Goal: Task Accomplishment & Management: Manage account settings

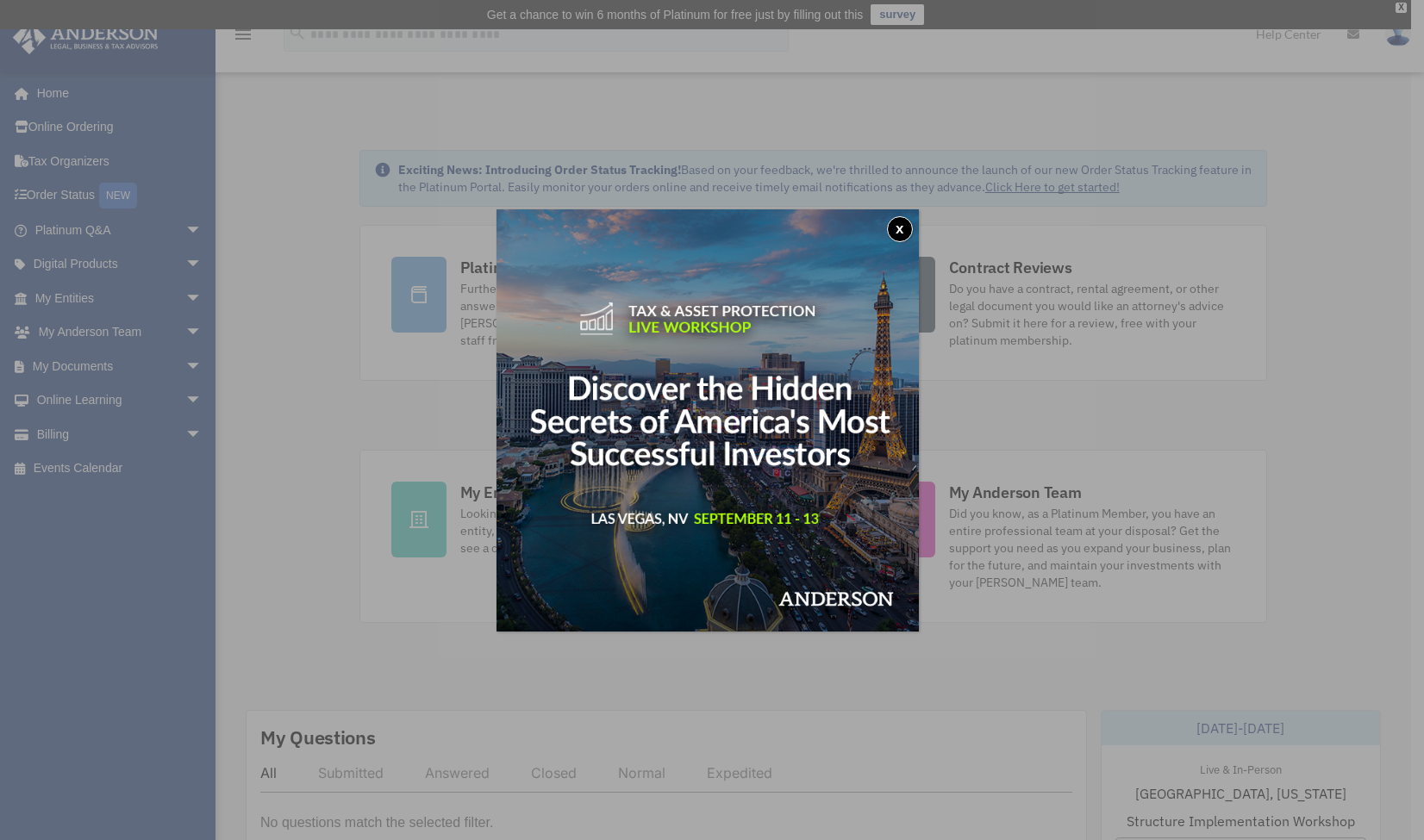
click at [902, 231] on button "x" at bounding box center [899, 229] width 26 height 26
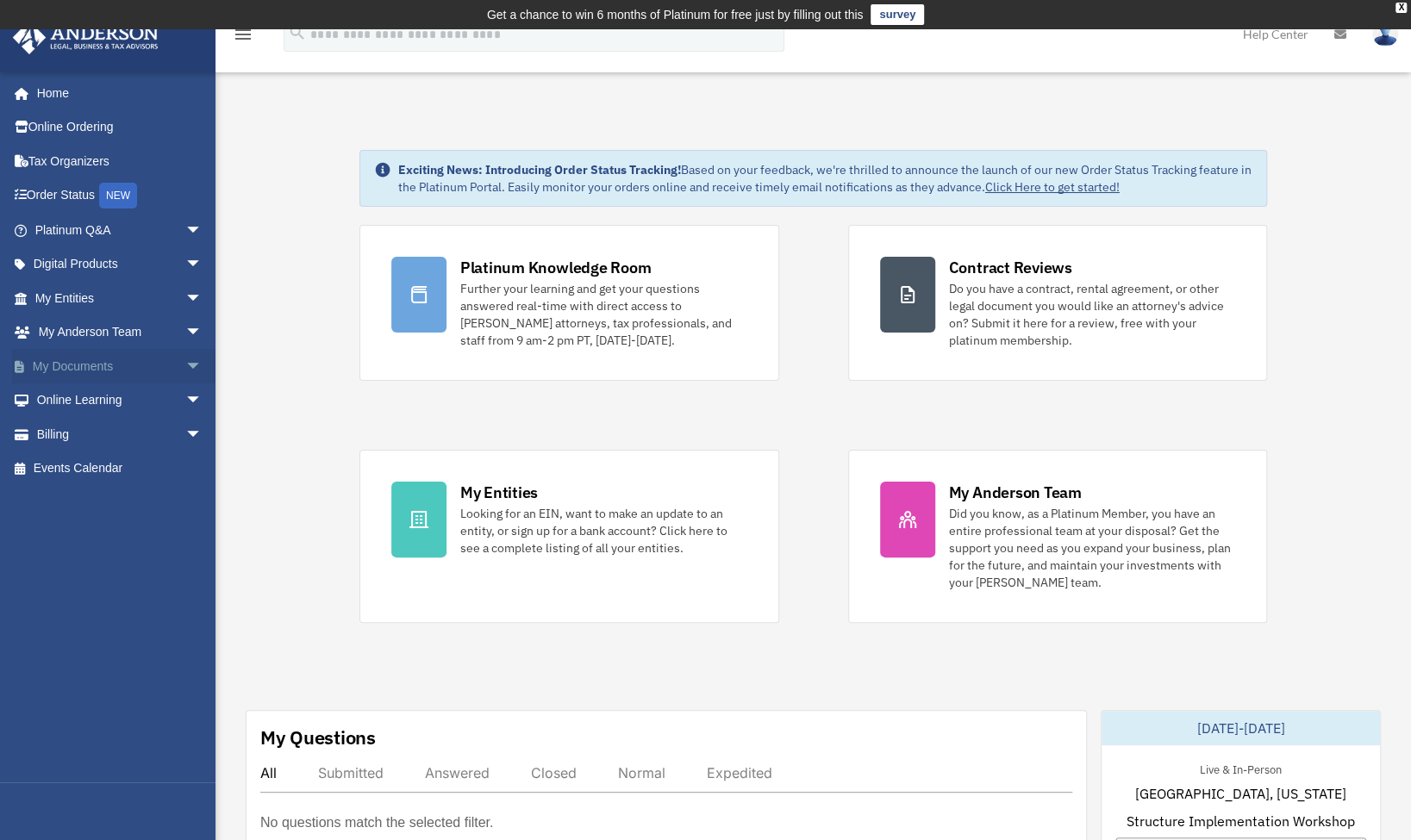
click at [186, 362] on span "arrow_drop_down" at bounding box center [202, 367] width 34 height 35
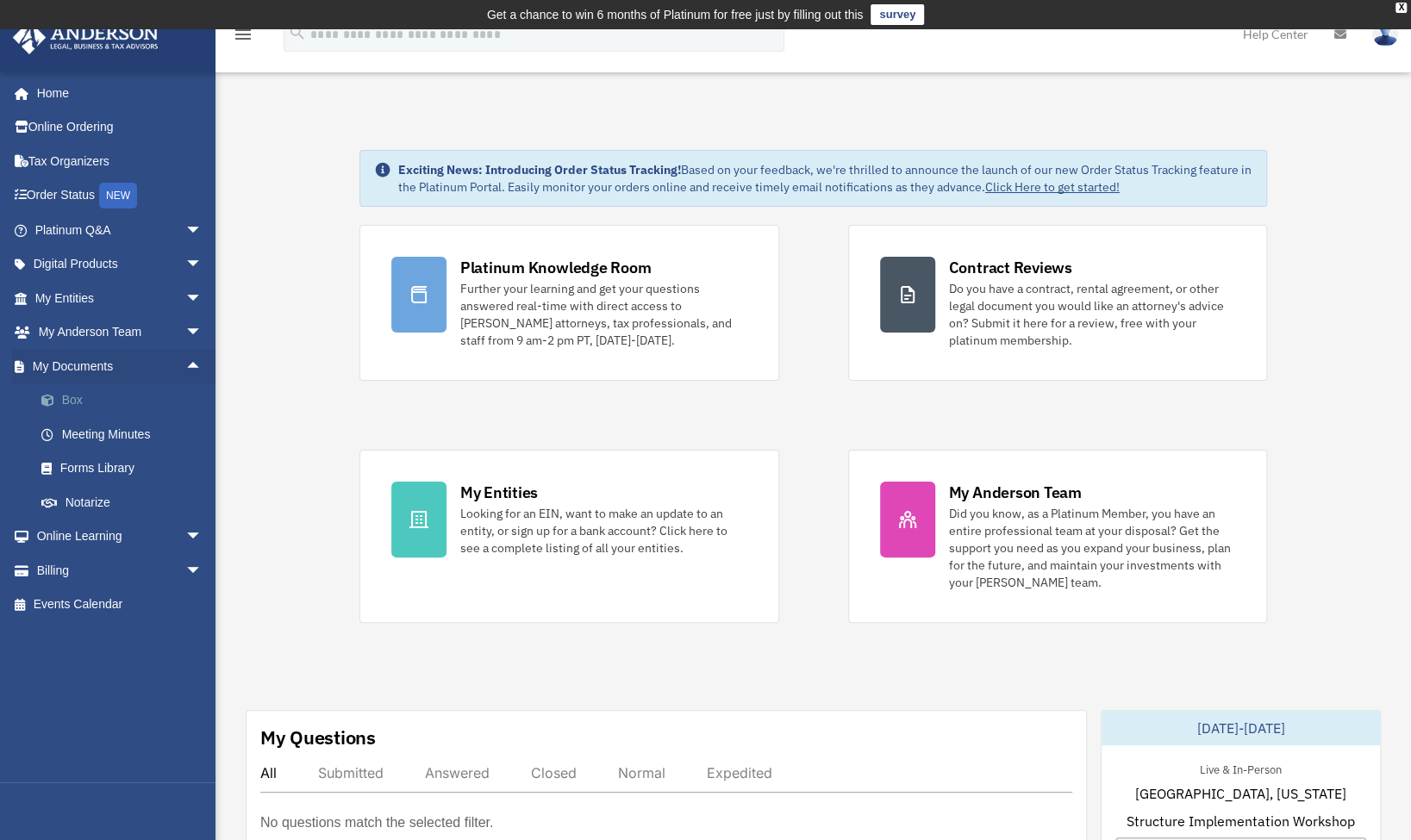
click at [84, 410] on link "Box" at bounding box center [126, 400] width 204 height 34
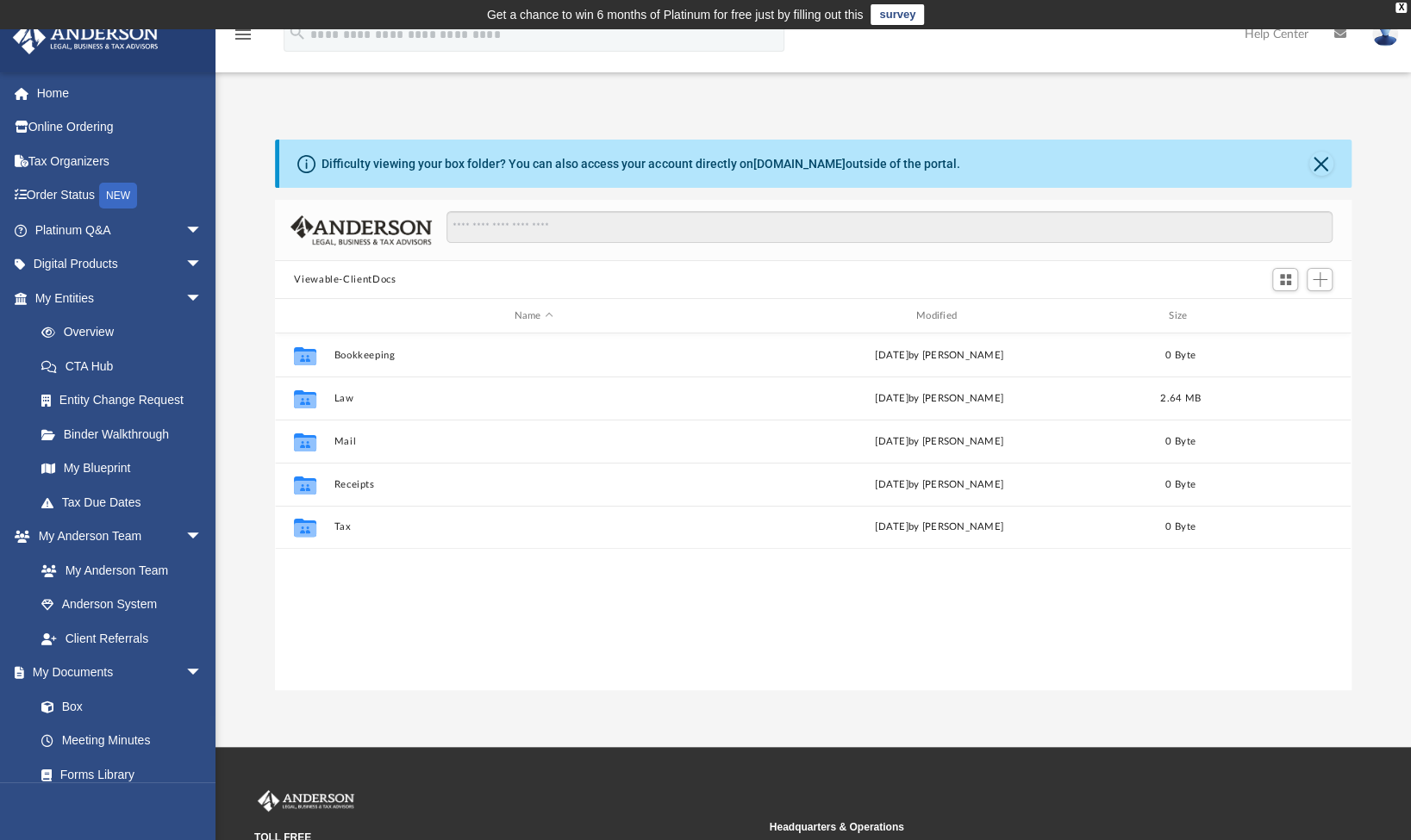
scroll to position [378, 1062]
click at [1316, 280] on span "Add" at bounding box center [1320, 280] width 15 height 15
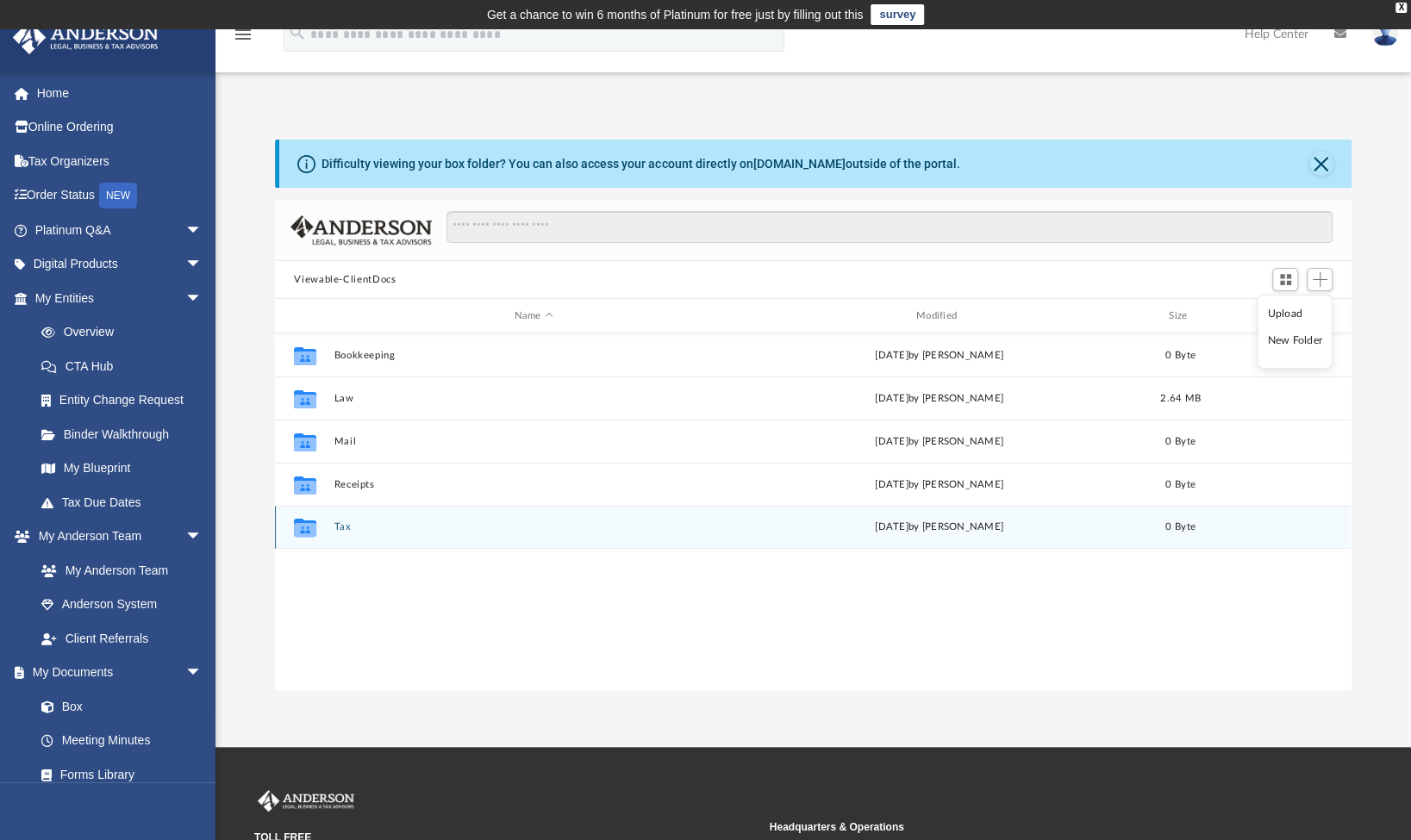
click at [676, 510] on div "Collaborated Folder Tax Thu Nov 14 2024 by Charles Rogler 0 Byte" at bounding box center [813, 527] width 1076 height 43
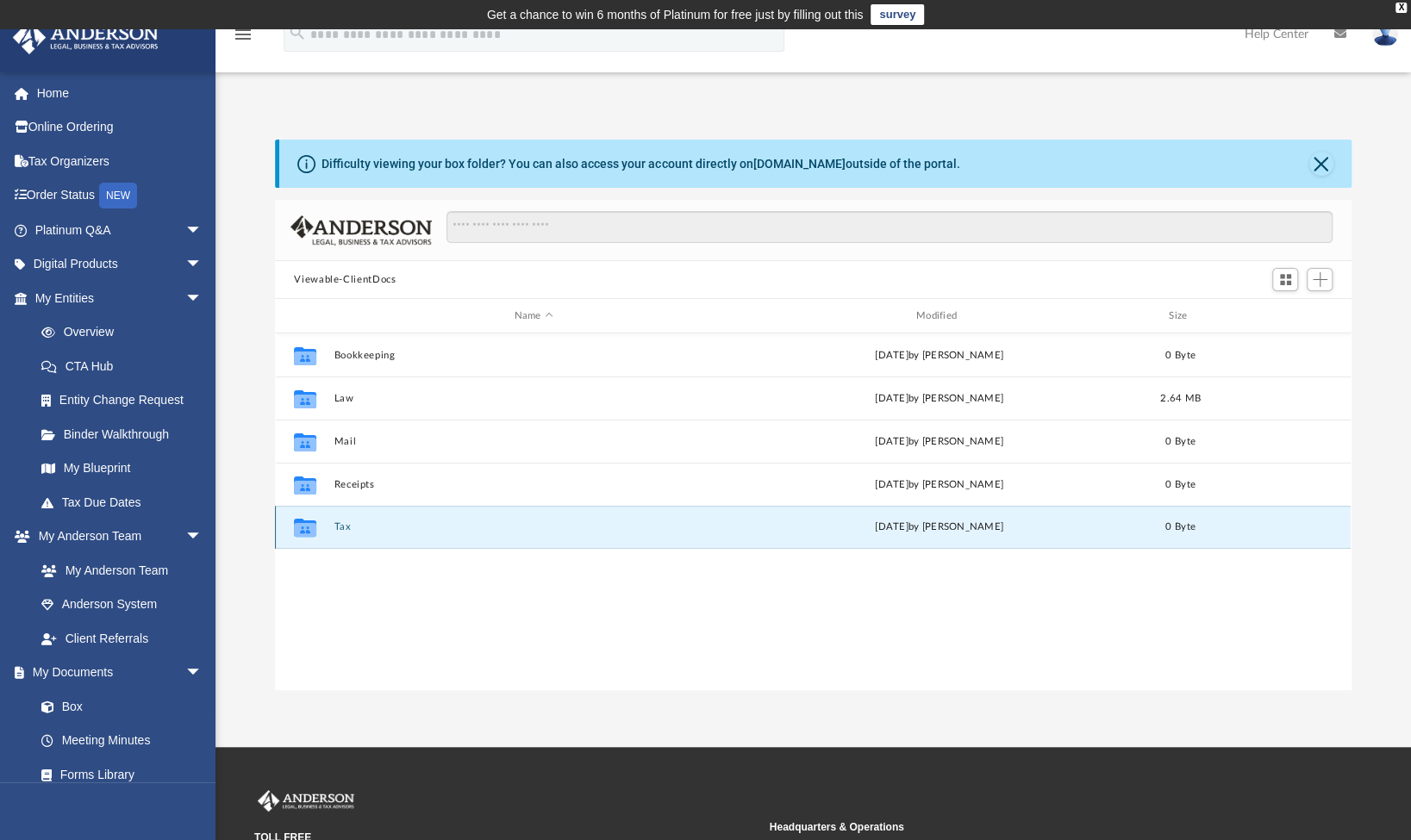
click at [676, 510] on div "Collaborated Folder Tax Thu Nov 14 2024 by Charles Rogler 0 Byte" at bounding box center [813, 527] width 1076 height 43
click at [317, 531] on icon "grid" at bounding box center [304, 530] width 22 height 14
drag, startPoint x: 317, startPoint y: 531, endPoint x: 303, endPoint y: 534, distance: 14.3
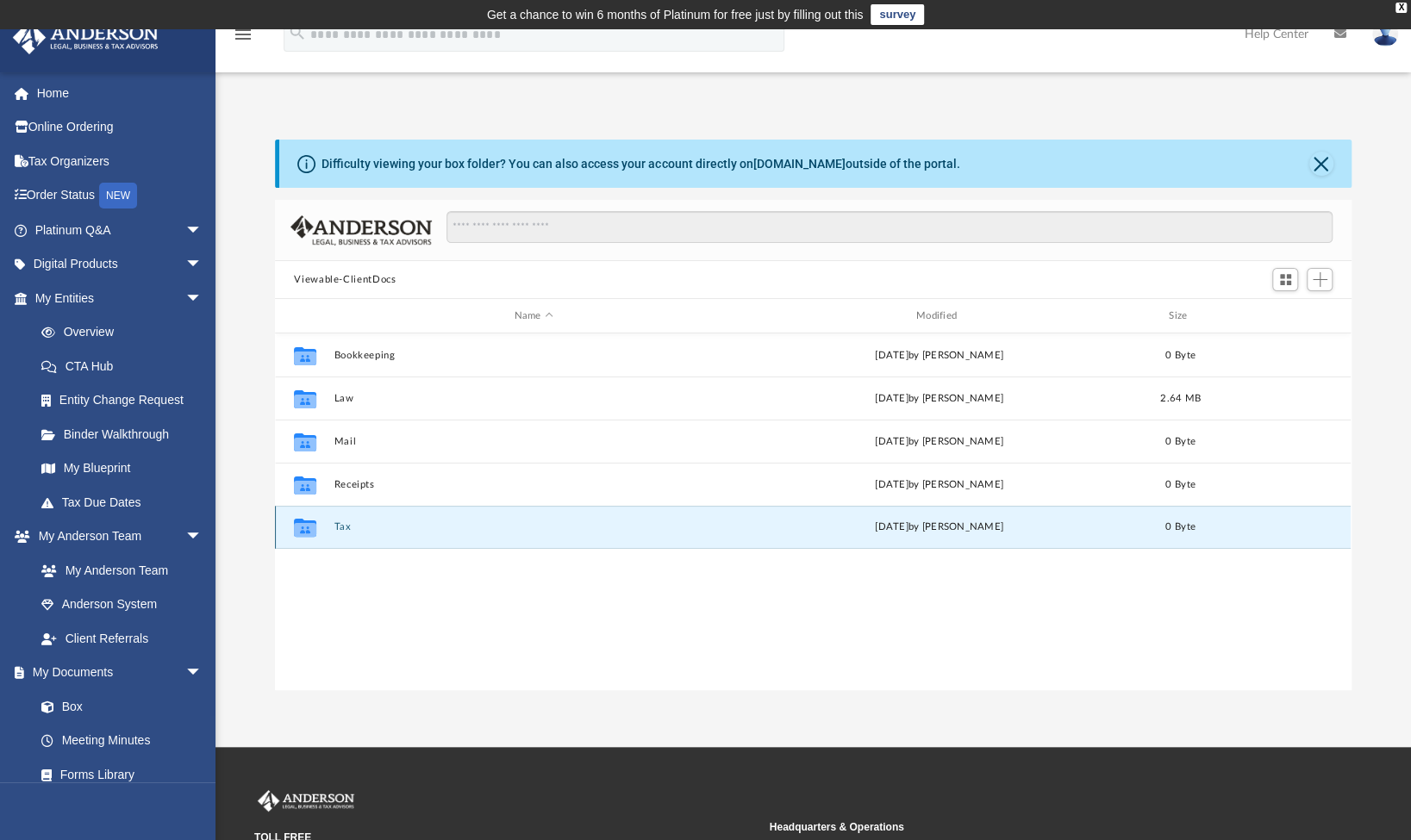
click at [303, 534] on g "grid" at bounding box center [304, 528] width 22 height 18
click at [303, 534] on icon "grid" at bounding box center [304, 530] width 22 height 14
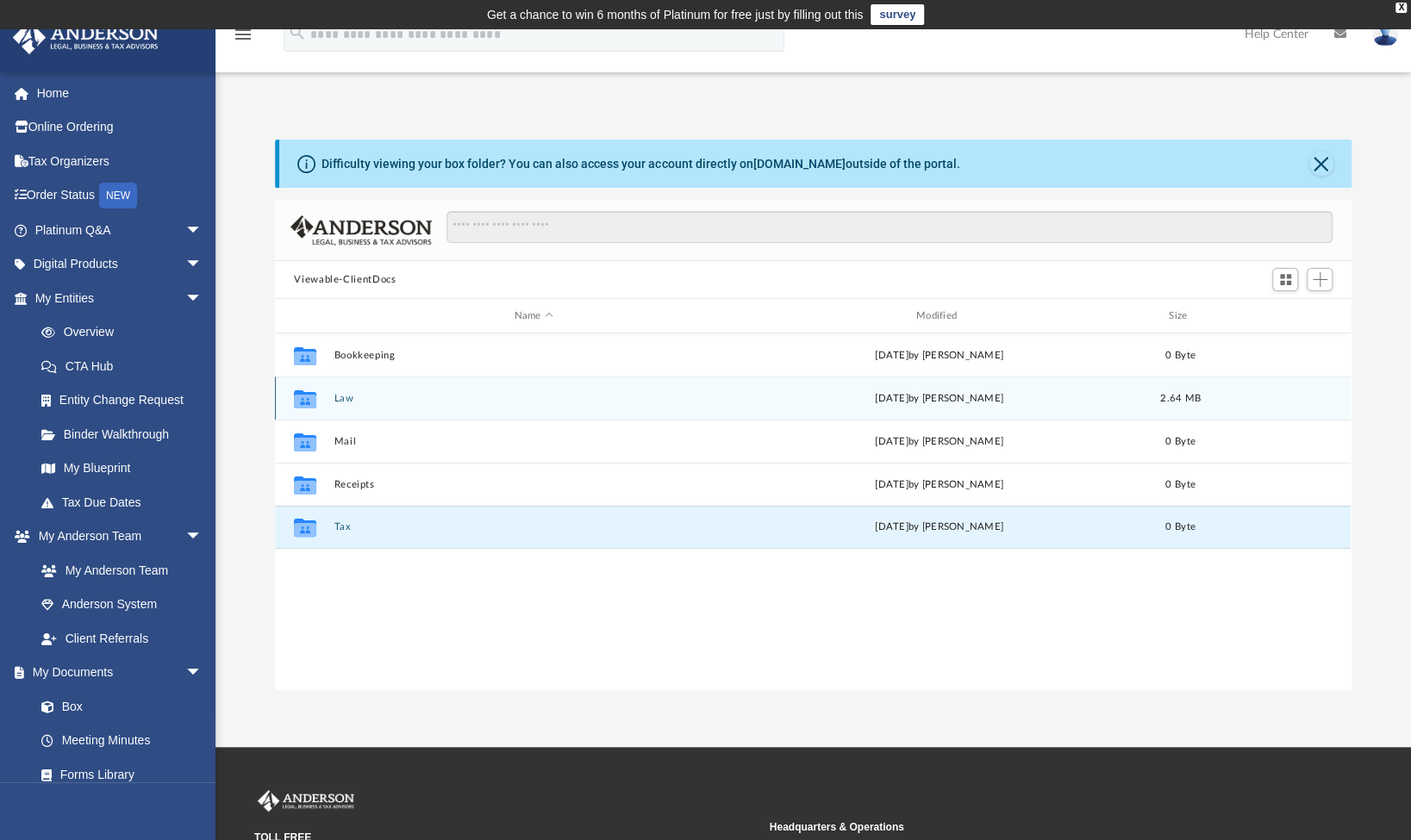
drag, startPoint x: 303, startPoint y: 534, endPoint x: 309, endPoint y: 402, distance: 132.1
click at [309, 402] on g "grid" at bounding box center [304, 398] width 22 height 18
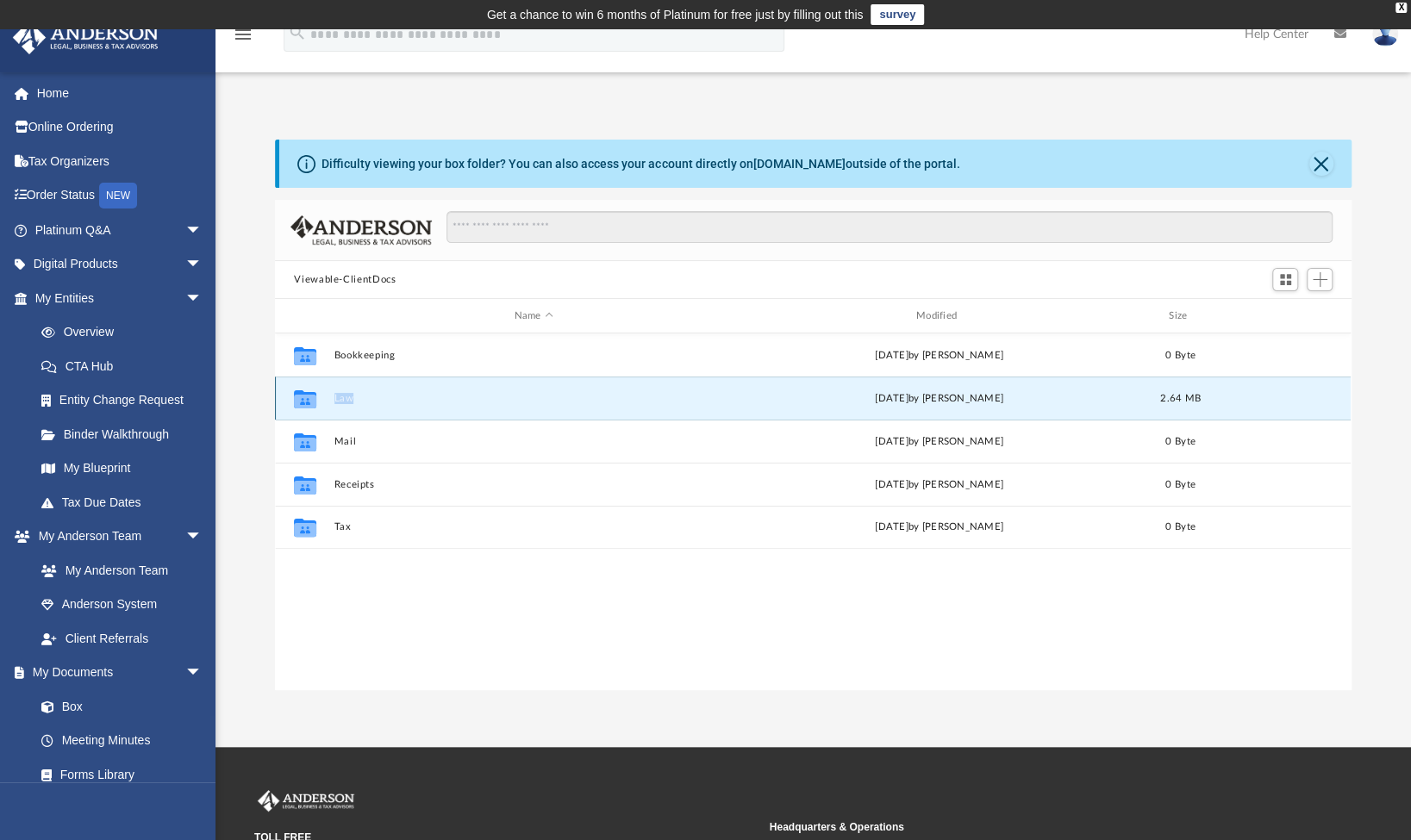
click at [309, 402] on icon "grid" at bounding box center [304, 398] width 22 height 18
click at [933, 392] on div "Mon Feb 10 2025 by Brandi Williamson" at bounding box center [939, 399] width 398 height 16
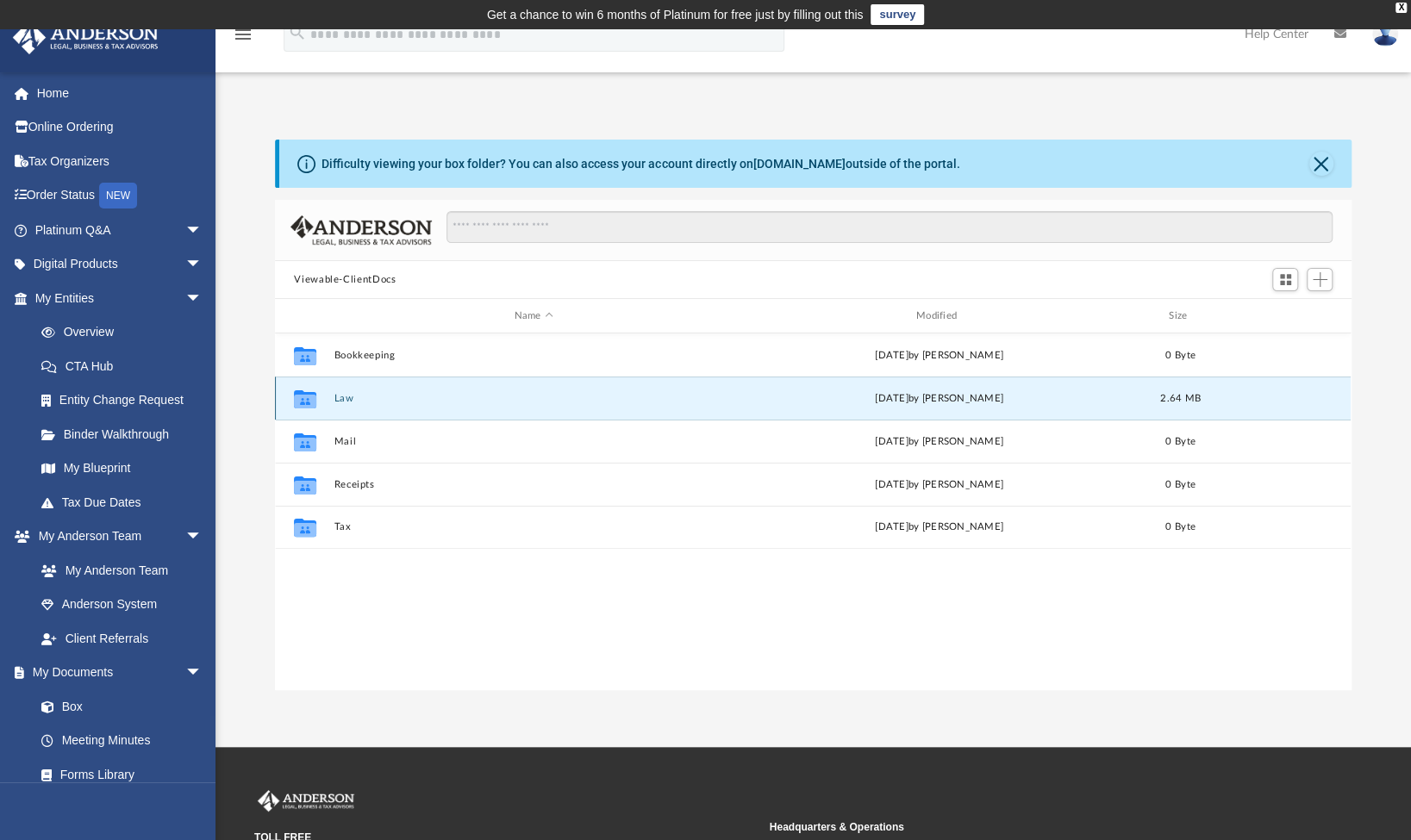
click at [292, 388] on icon "Collaborated Folder" at bounding box center [304, 398] width 27 height 27
drag, startPoint x: 292, startPoint y: 388, endPoint x: 873, endPoint y: 398, distance: 581.1
click at [873, 398] on div "Mon Feb 10 2025 by Brandi Williamson" at bounding box center [939, 399] width 398 height 16
click at [315, 395] on icon "grid" at bounding box center [304, 401] width 22 height 14
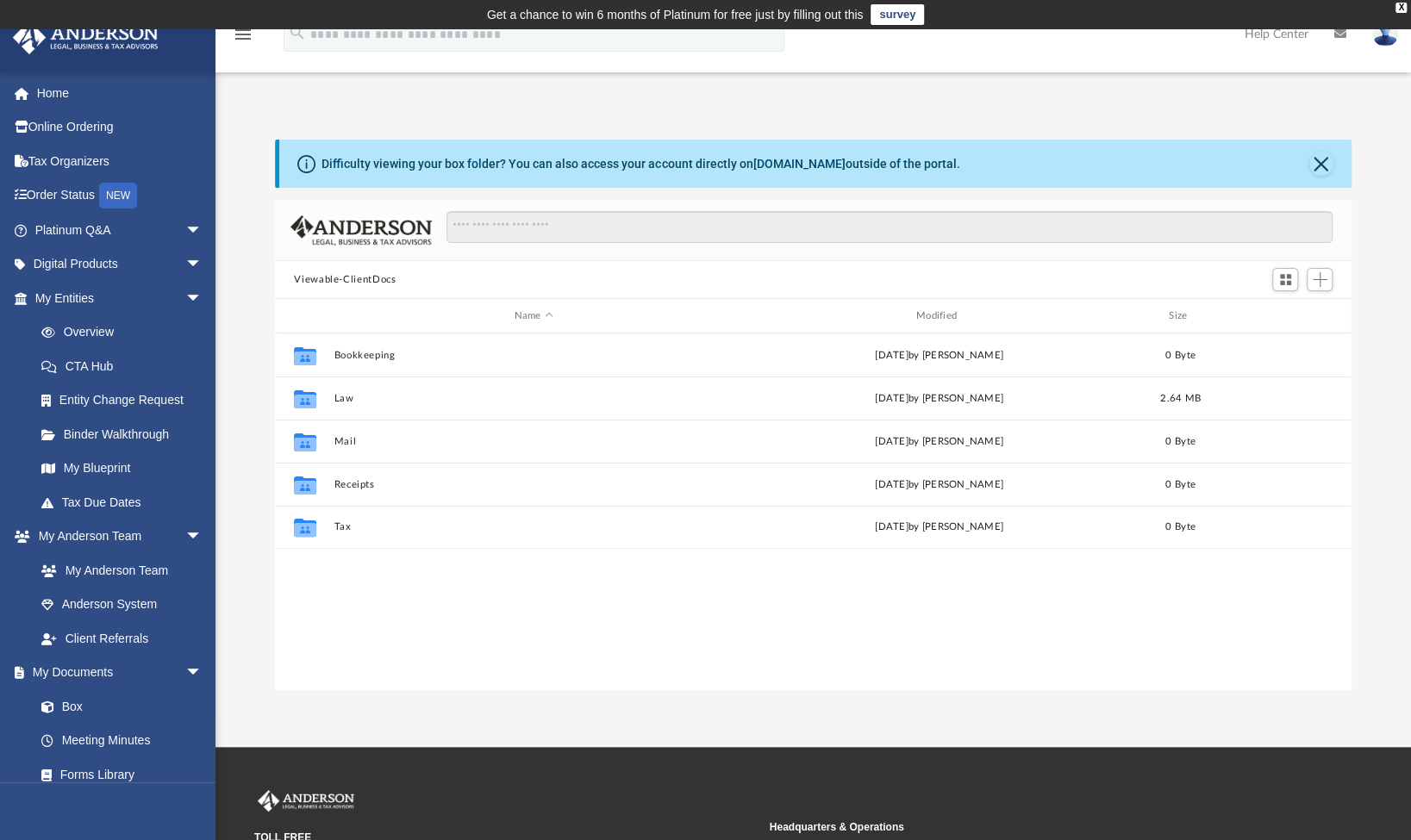
scroll to position [378, 1062]
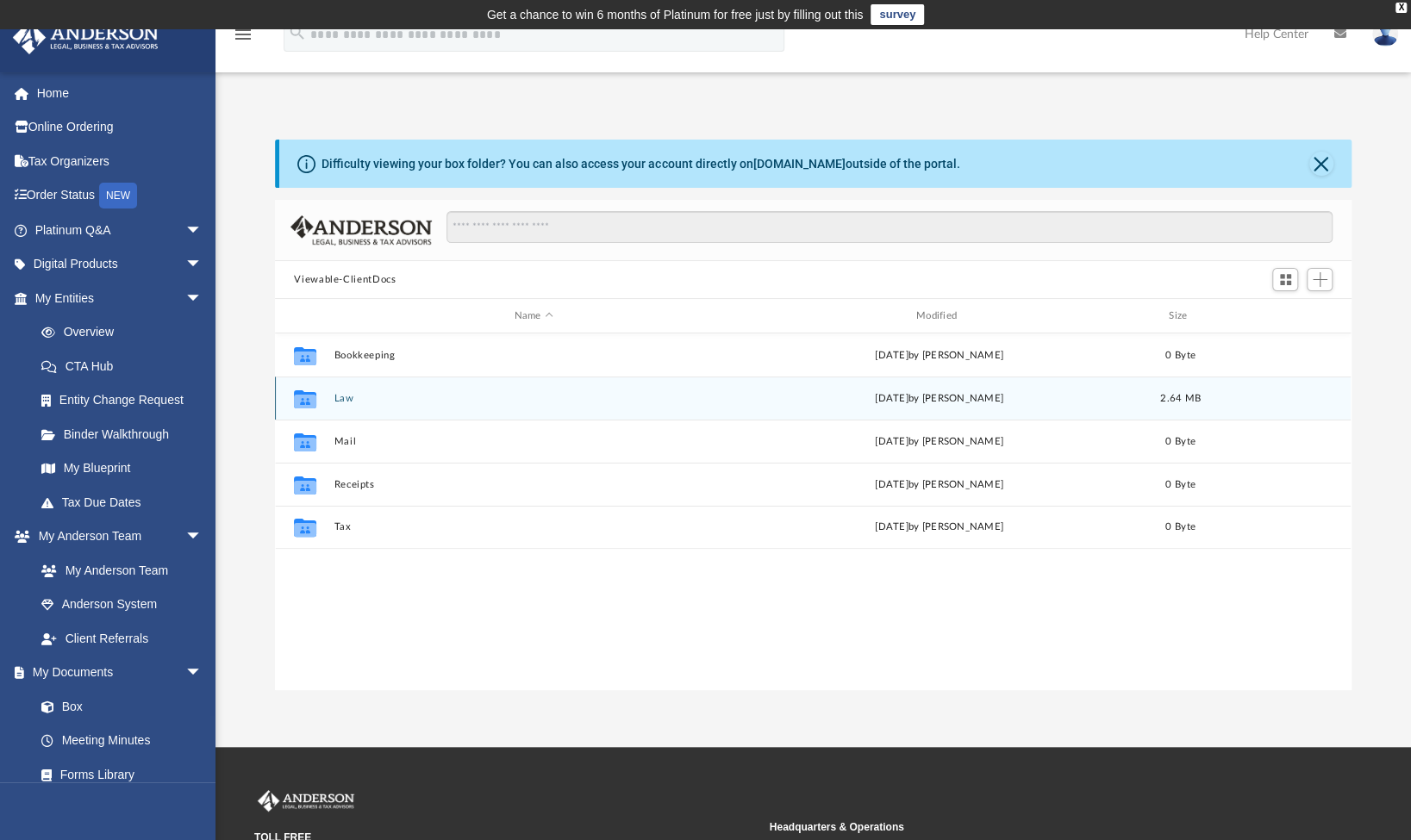
click at [618, 413] on div "Collaborated Folder Law [DATE] by [PERSON_NAME] 2.64 MB" at bounding box center [813, 398] width 1076 height 43
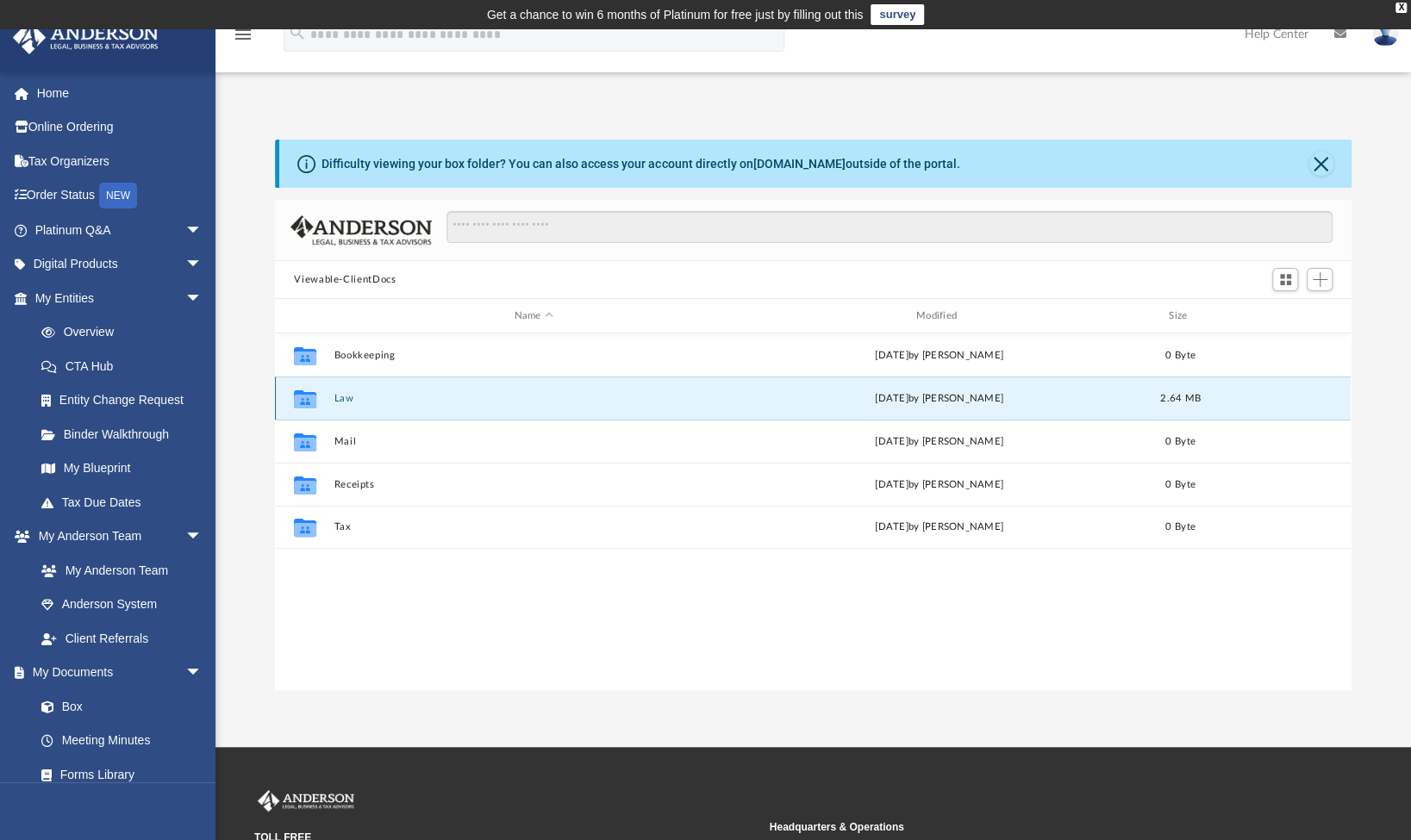
click at [618, 413] on div "Collaborated Folder Law [DATE] by [PERSON_NAME] 2.64 MB" at bounding box center [813, 398] width 1076 height 43
click at [368, 398] on button "Law" at bounding box center [533, 398] width 398 height 11
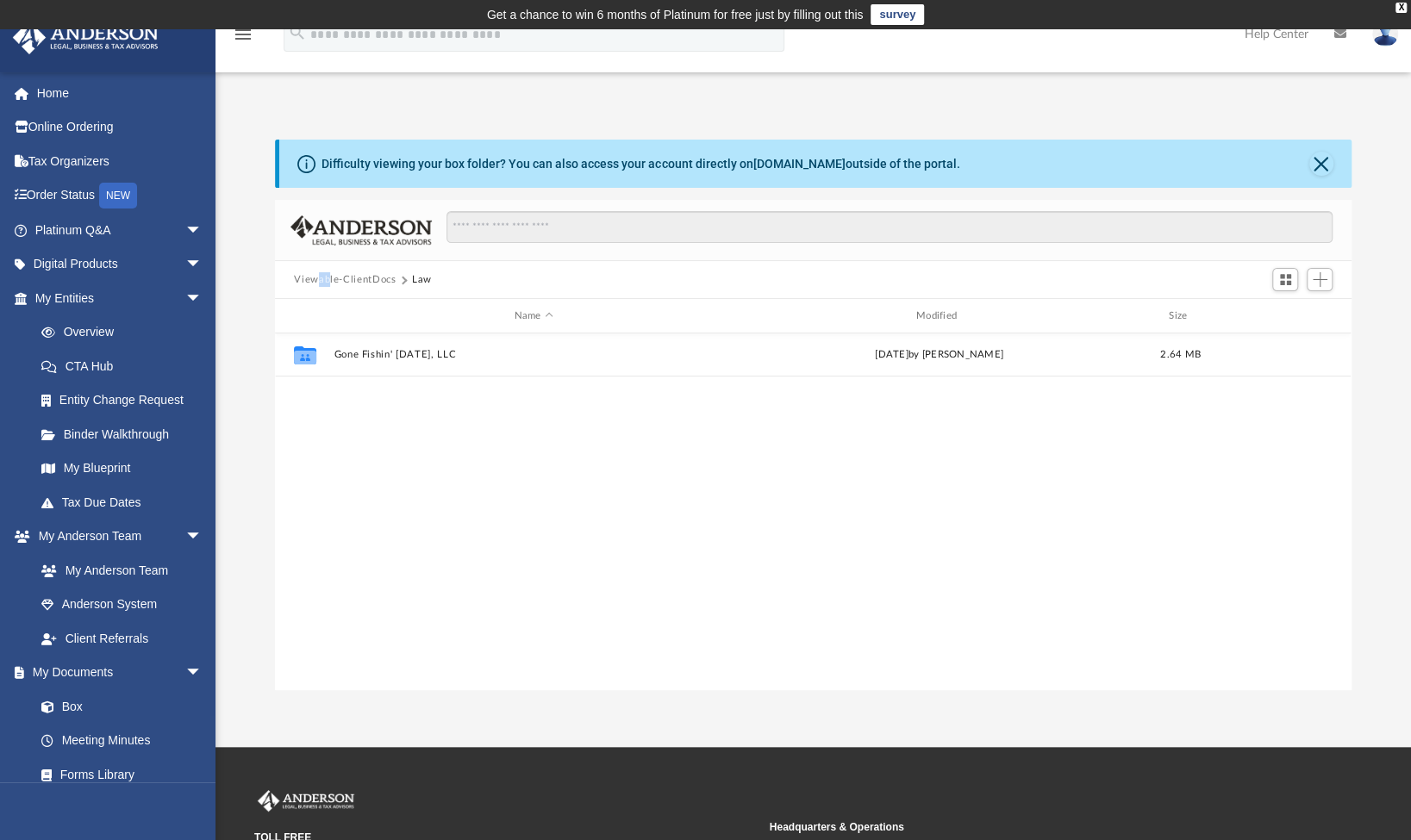
drag, startPoint x: 318, startPoint y: 271, endPoint x: 328, endPoint y: 280, distance: 13.5
click at [328, 280] on div "Viewable-ClientDocs Law" at bounding box center [813, 280] width 1076 height 38
click at [328, 280] on button "Viewable-ClientDocs" at bounding box center [345, 281] width 102 height 16
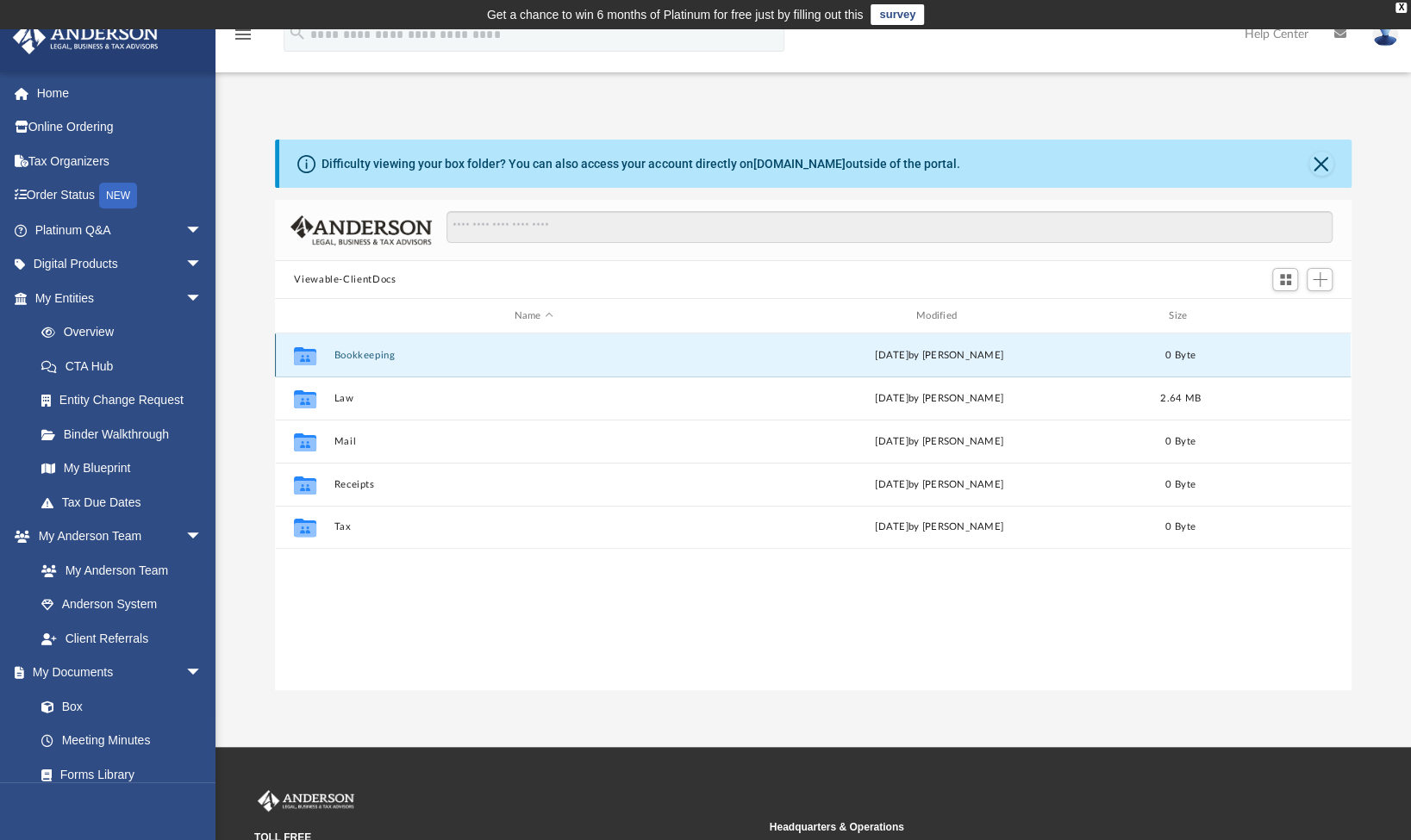
click at [365, 359] on button "Bookkeeping" at bounding box center [533, 355] width 398 height 11
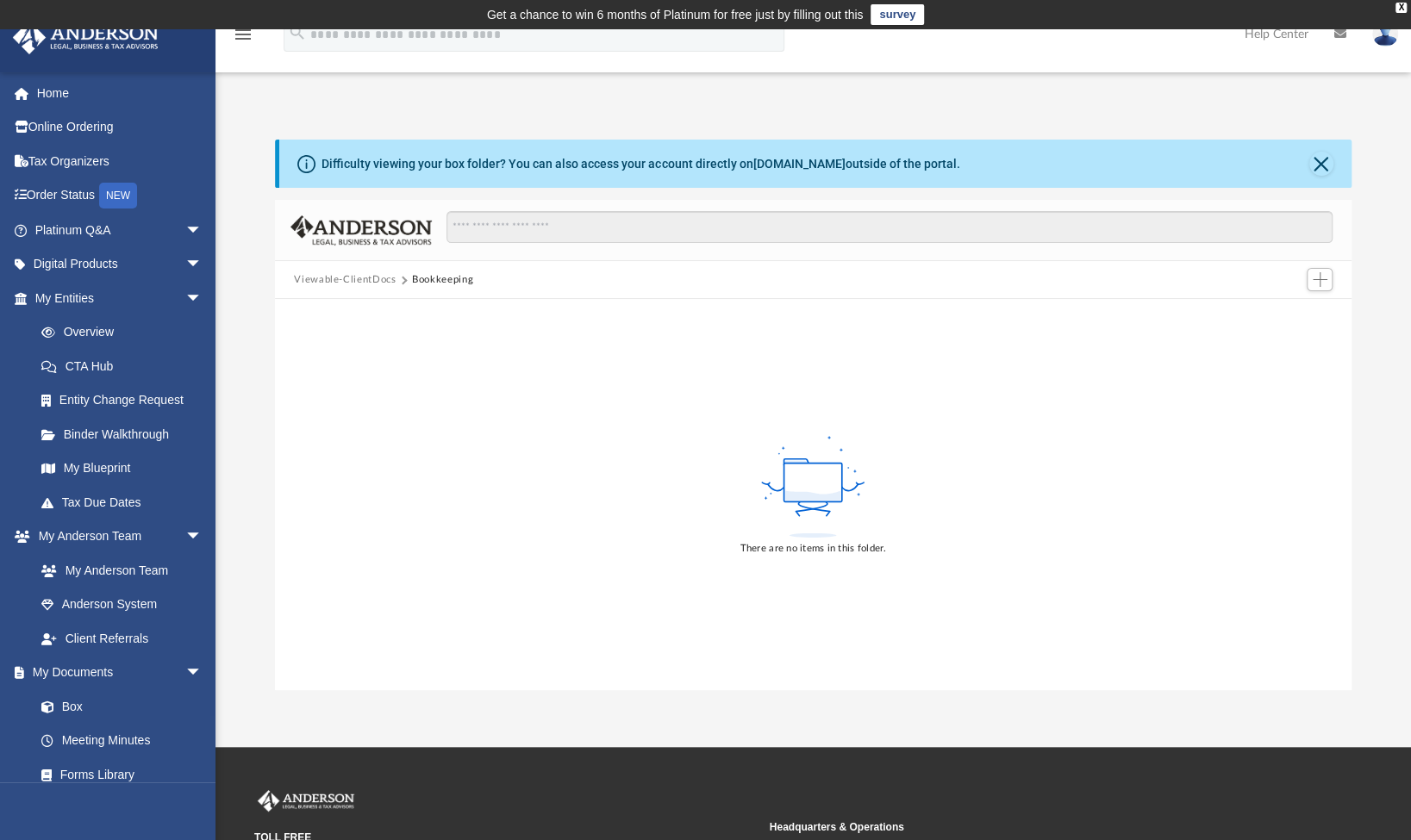
click at [368, 274] on button "Viewable-ClientDocs" at bounding box center [345, 281] width 102 height 16
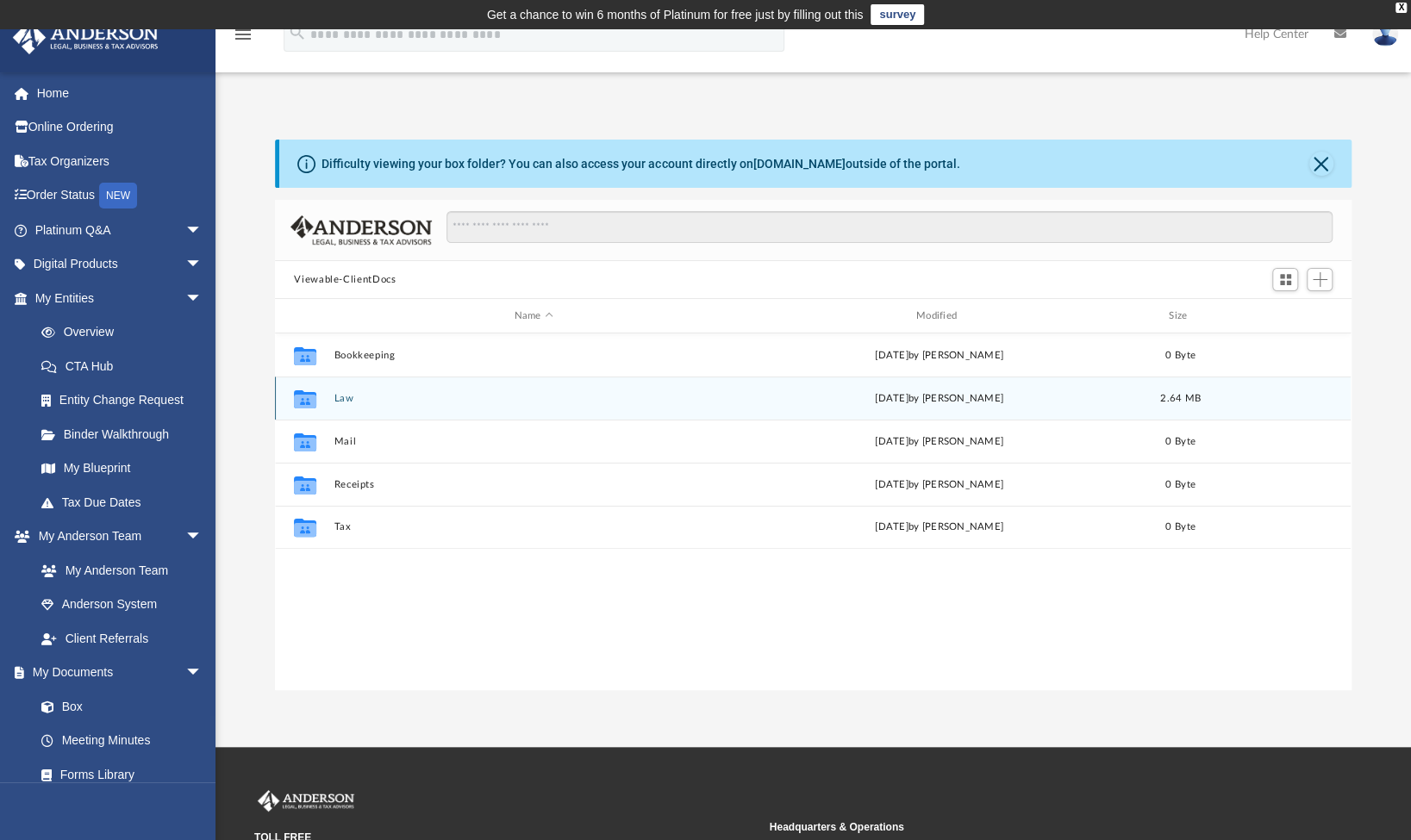
click at [344, 391] on div "Collaborated Folder Law Mon Feb 10 2025 by Brandi Williamson 2.64 MB" at bounding box center [813, 398] width 1076 height 43
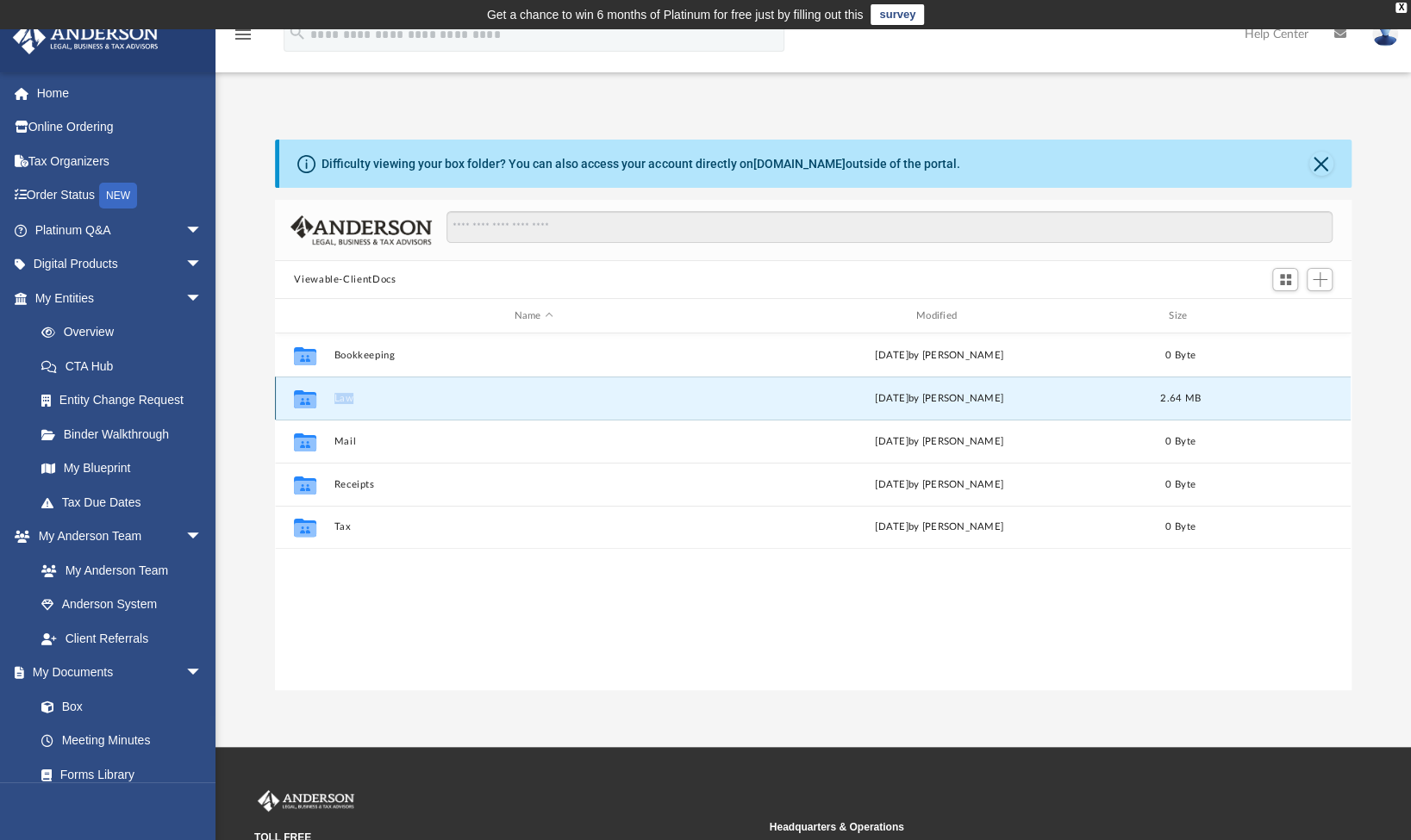
click at [344, 391] on div "Collaborated Folder Law Mon Feb 10 2025 by Brandi Williamson 2.64 MB" at bounding box center [813, 398] width 1076 height 43
drag, startPoint x: 344, startPoint y: 391, endPoint x: 303, endPoint y: 409, distance: 44.8
click at [303, 409] on icon "Collaborated Folder" at bounding box center [304, 398] width 27 height 27
click at [303, 406] on icon "grid" at bounding box center [304, 401] width 22 height 14
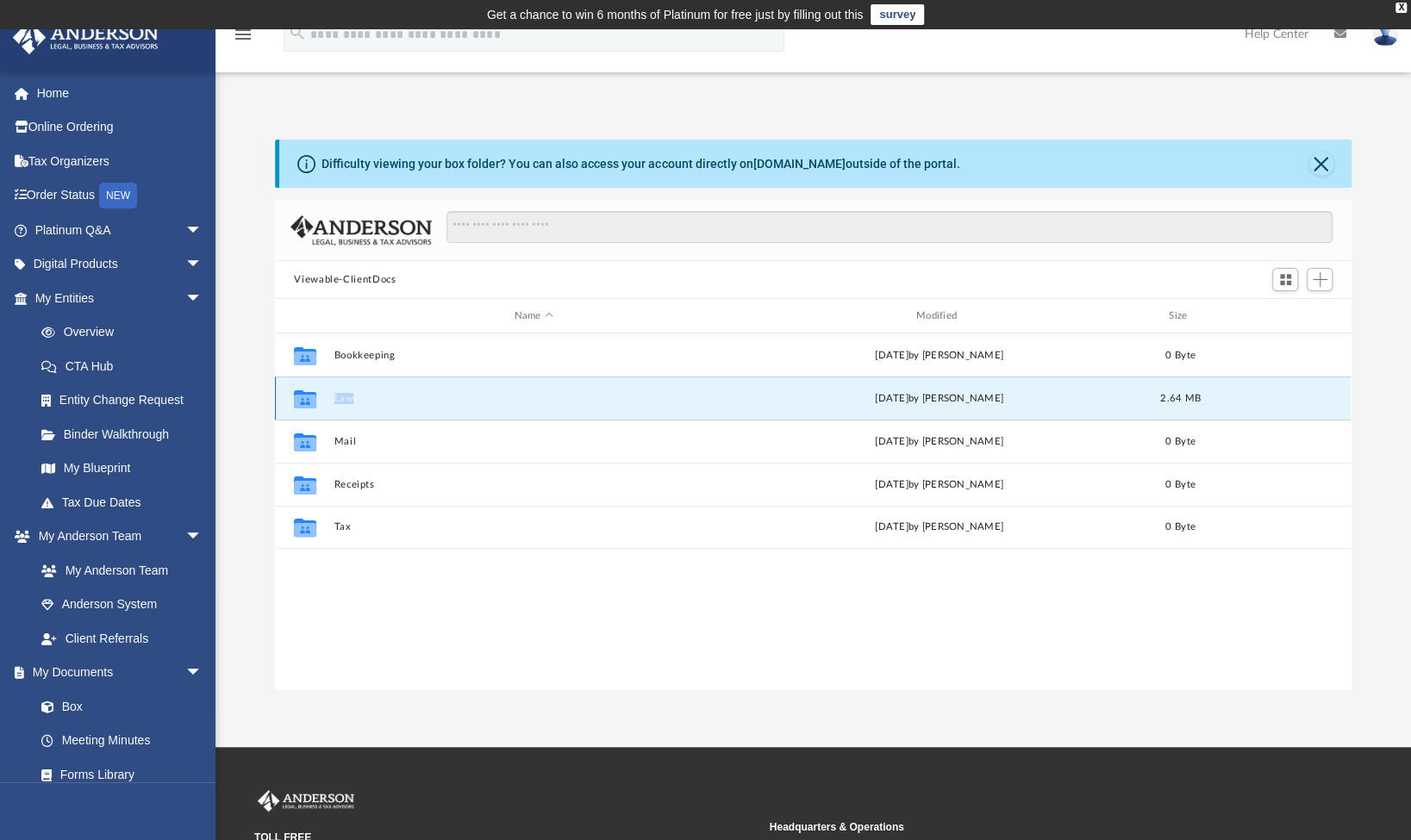
click at [303, 406] on icon "grid" at bounding box center [304, 401] width 22 height 14
click at [152, 775] on link "Forms Library" at bounding box center [126, 774] width 204 height 34
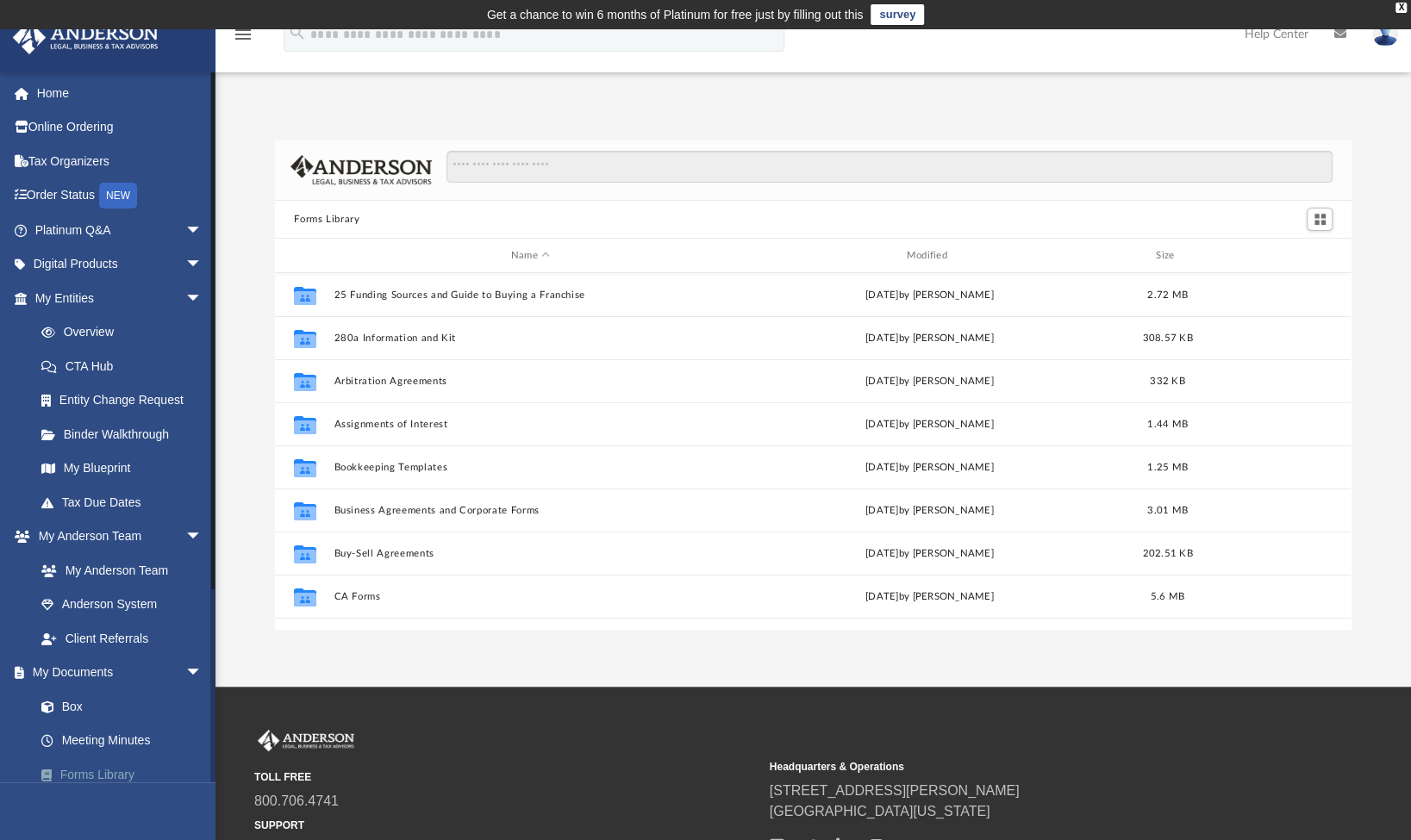
scroll to position [378, 1062]
click at [152, 775] on link "Forms Library" at bounding box center [126, 774] width 204 height 34
click at [92, 458] on link "My Blueprint" at bounding box center [126, 469] width 204 height 34
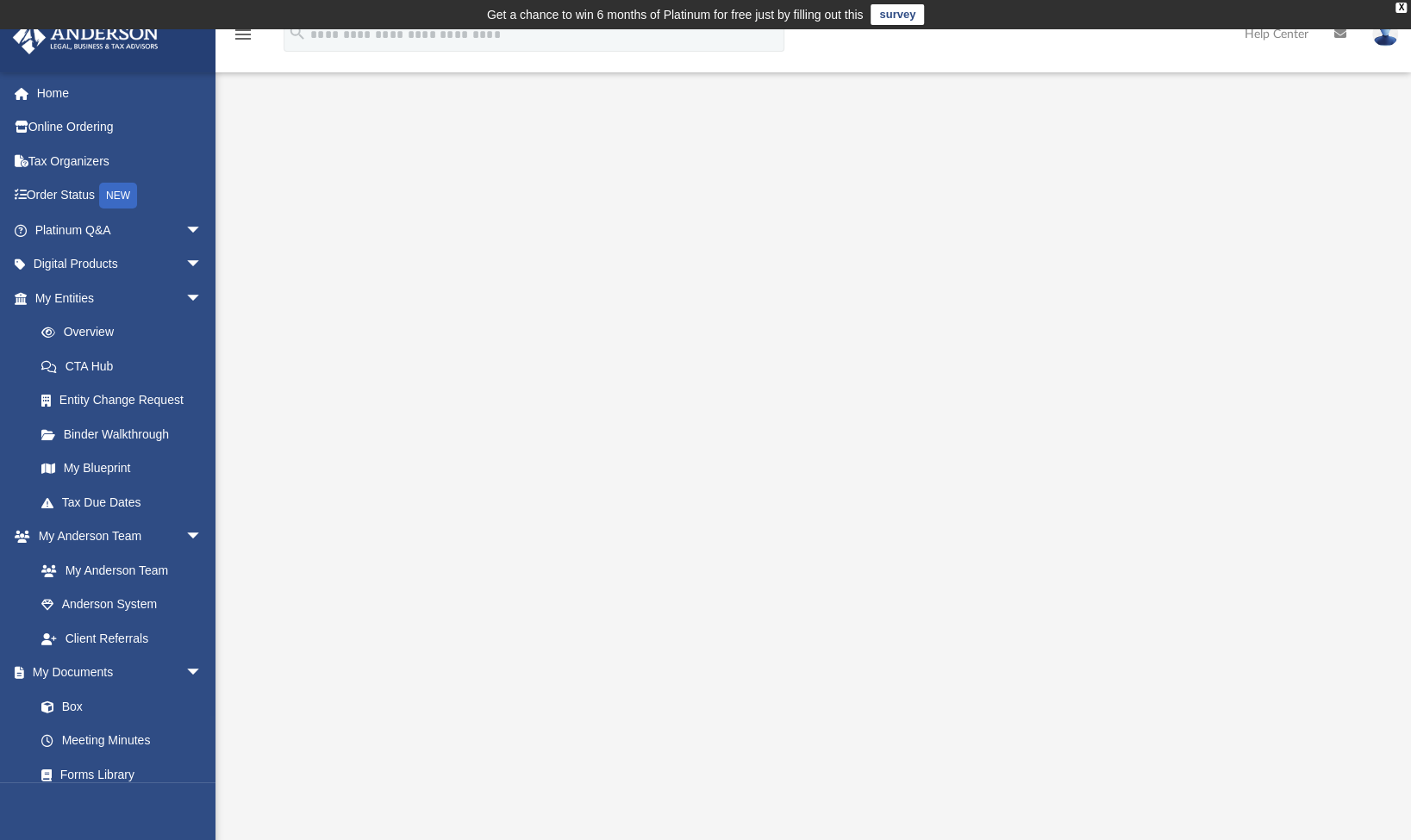
click at [247, 33] on icon "menu" at bounding box center [244, 34] width 21 height 21
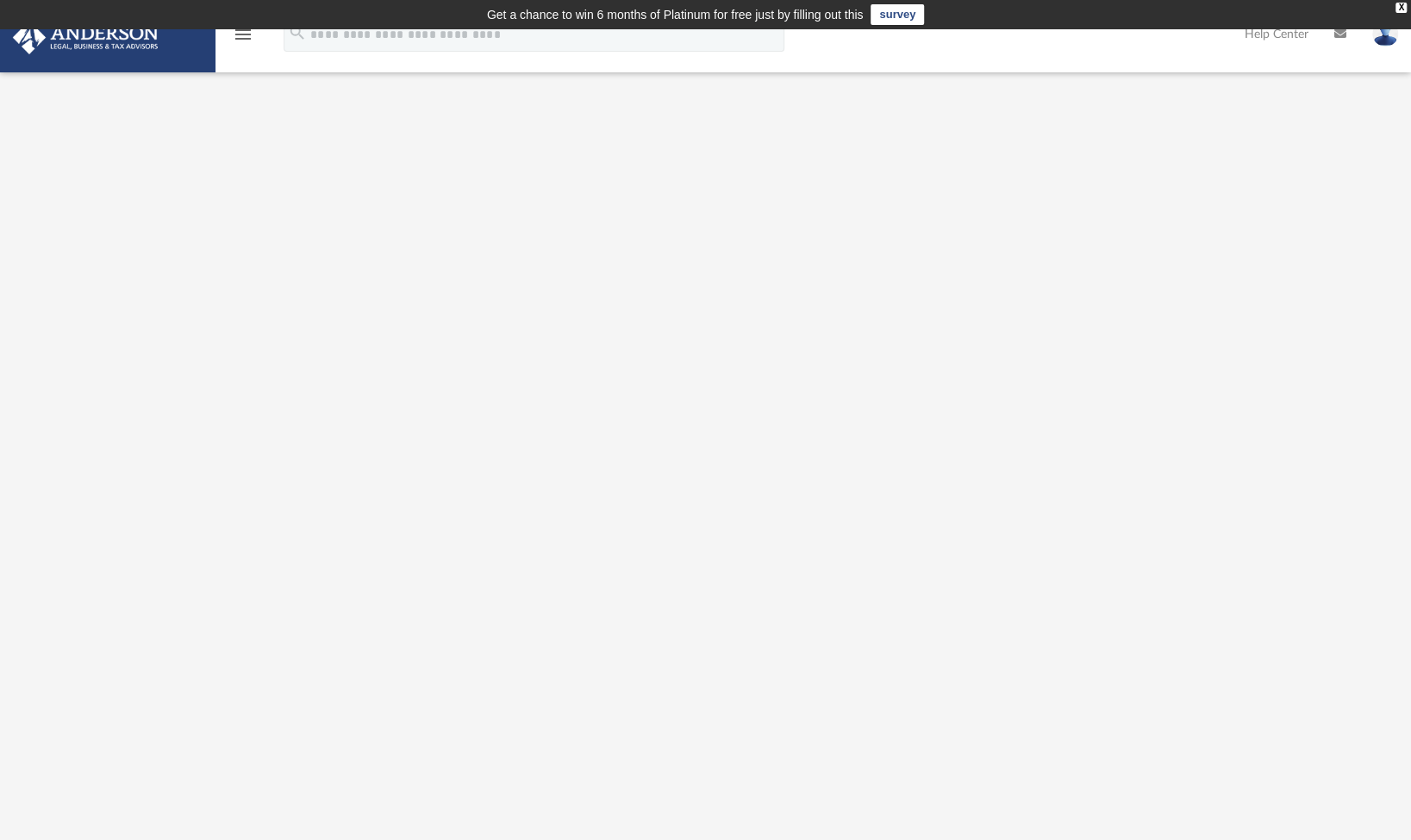
click at [247, 33] on icon "menu" at bounding box center [244, 34] width 21 height 21
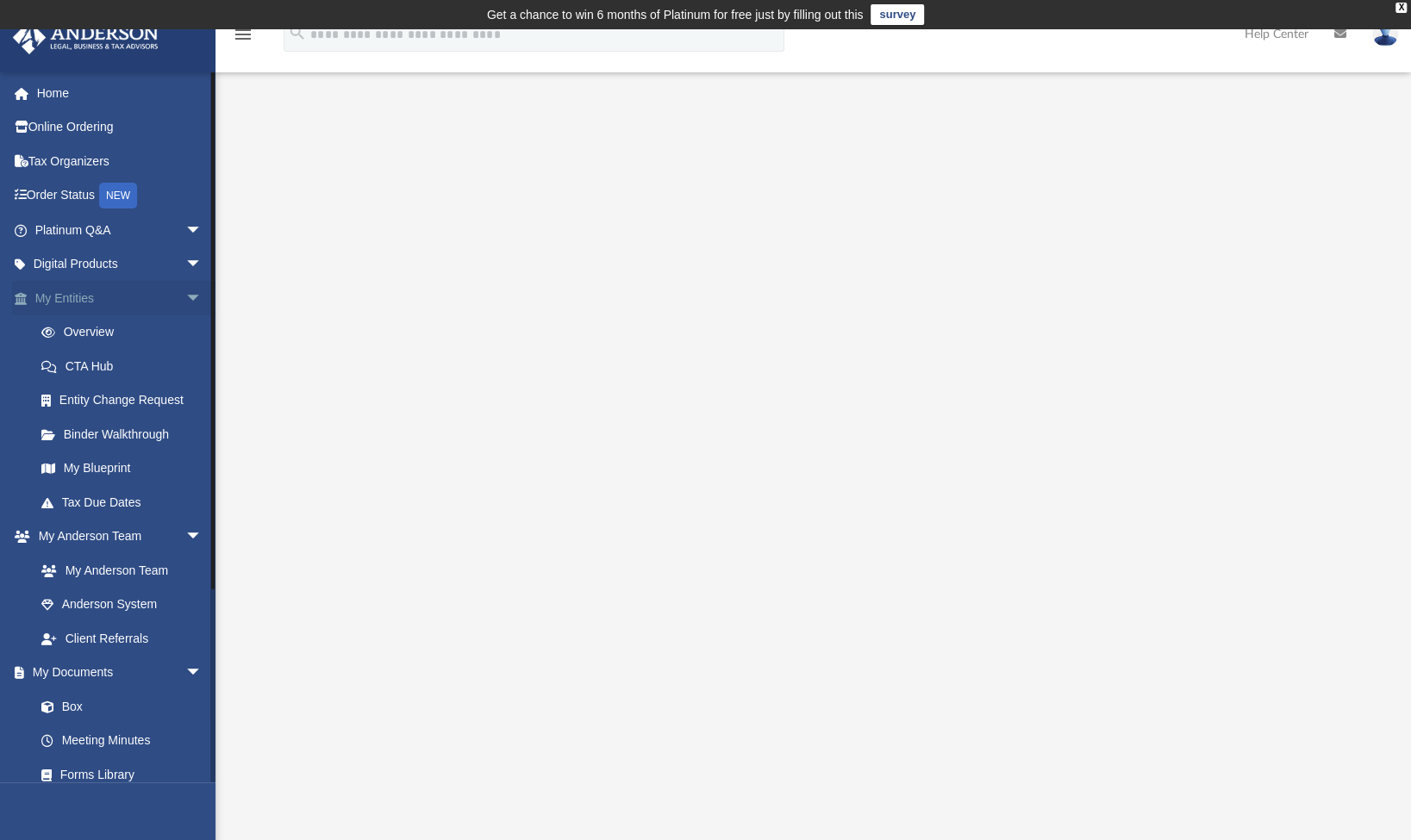
click at [67, 293] on link "My Entities arrow_drop_down" at bounding box center [121, 297] width 216 height 34
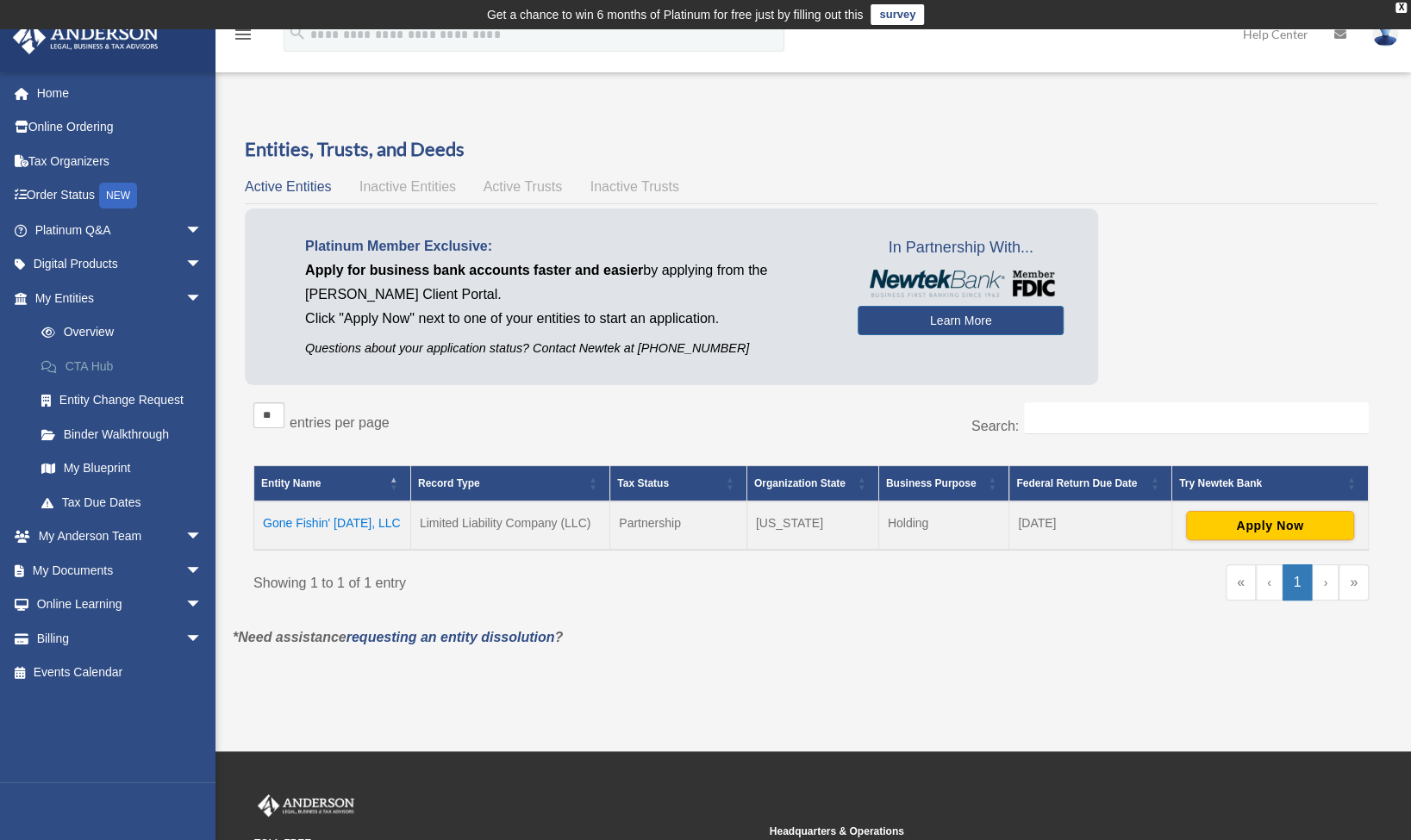
click at [79, 362] on link "CTA Hub" at bounding box center [126, 366] width 204 height 34
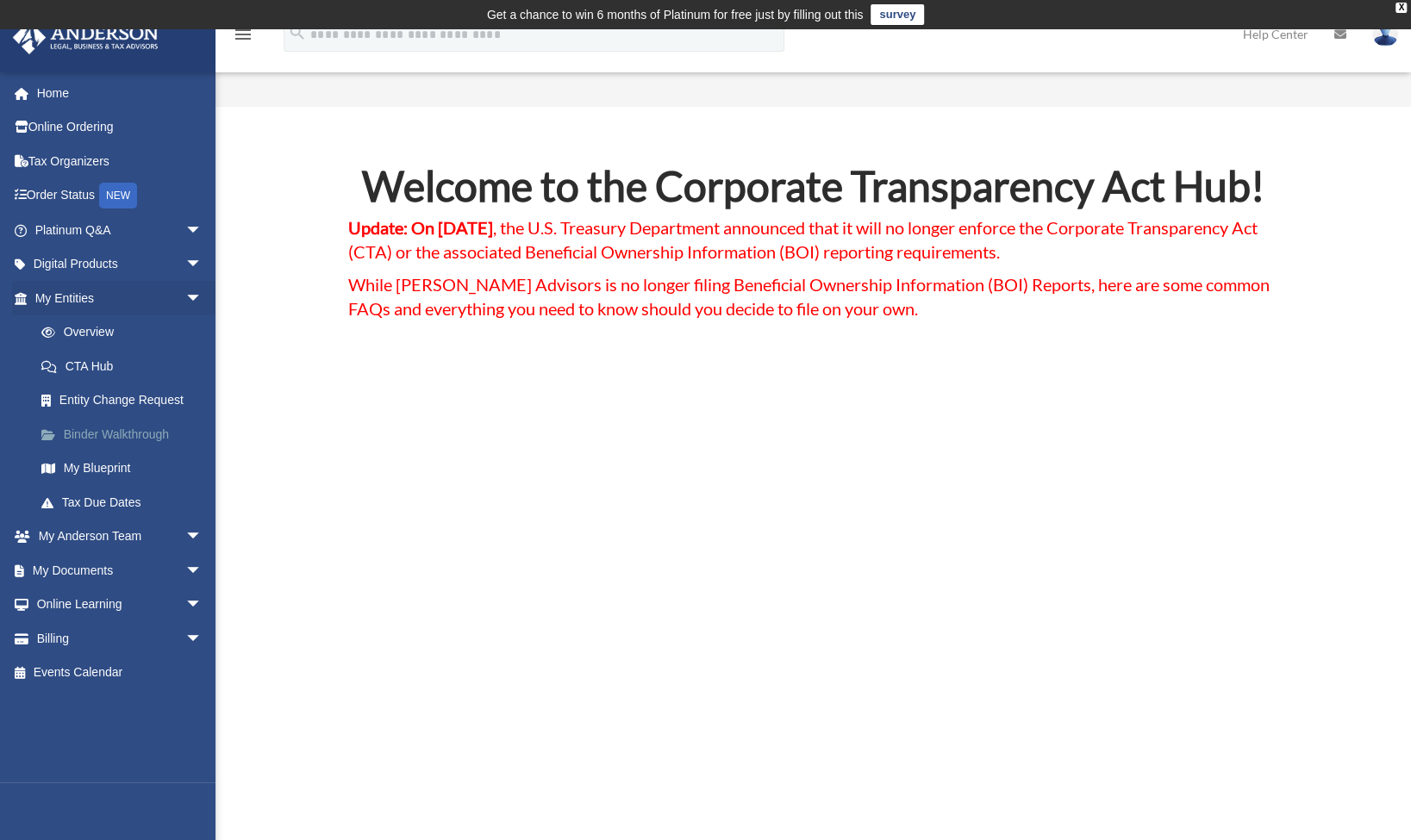
click at [118, 431] on link "Binder Walkthrough" at bounding box center [126, 434] width 204 height 34
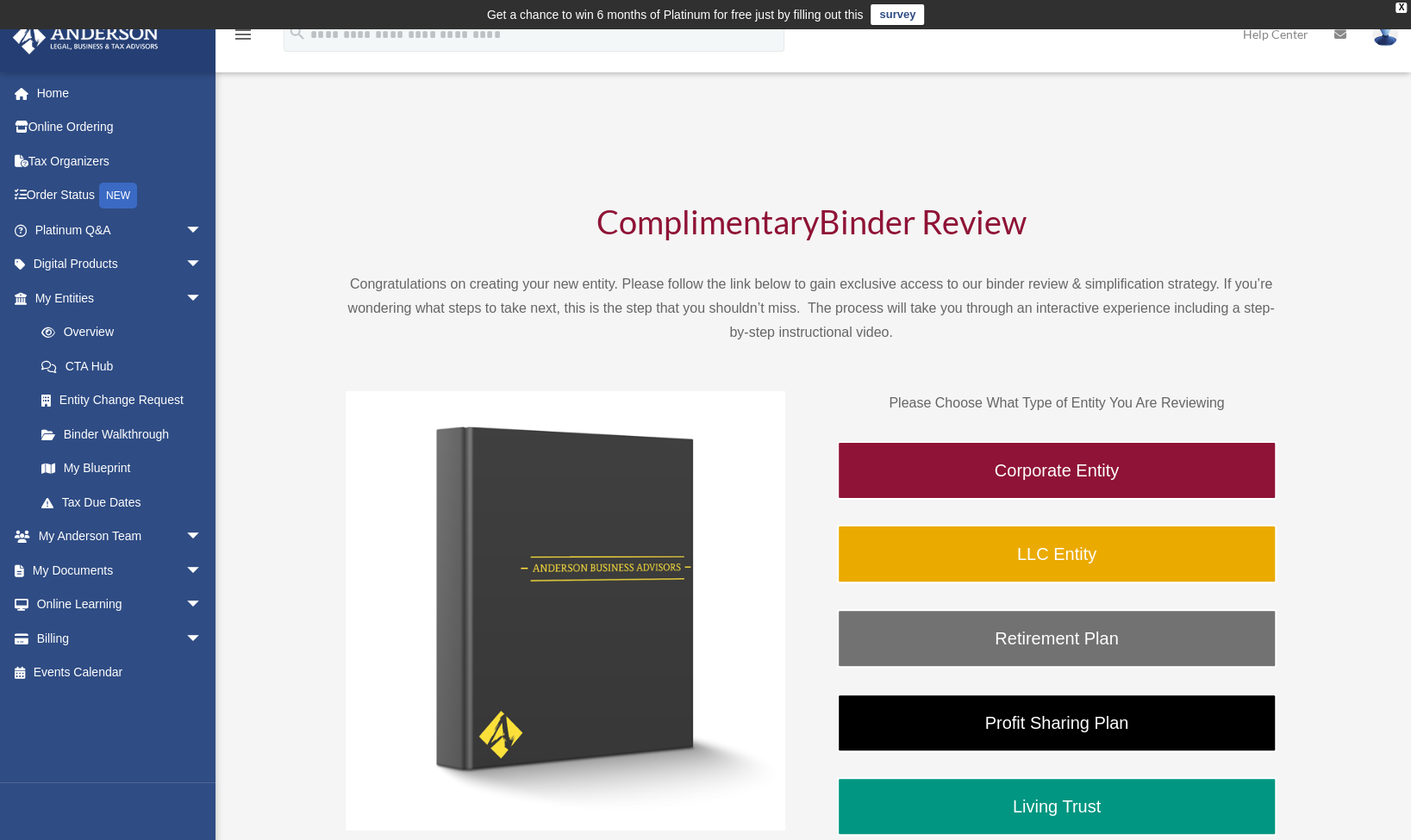
click at [118, 431] on link "Binder Walkthrough" at bounding box center [121, 434] width 195 height 34
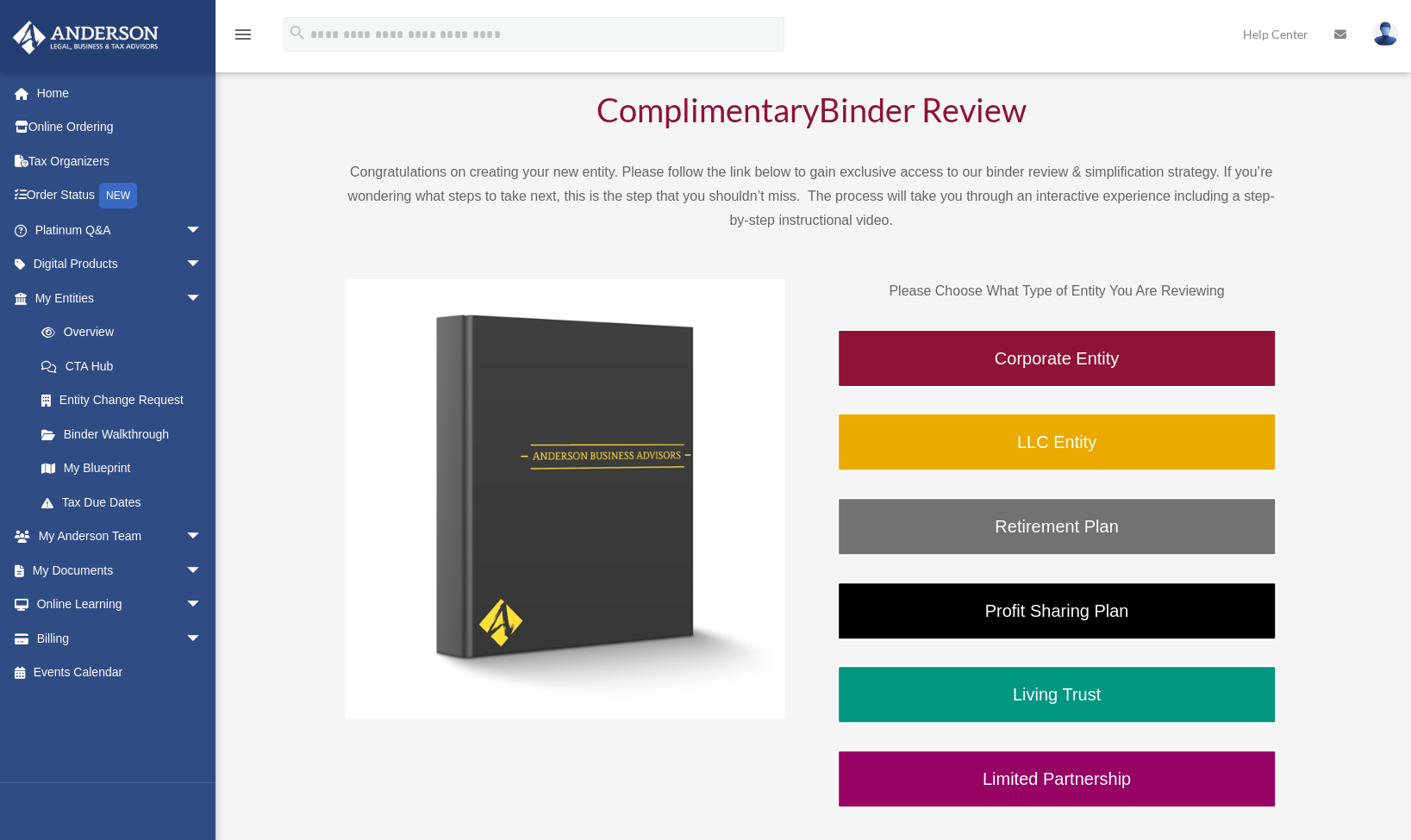
scroll to position [121, 0]
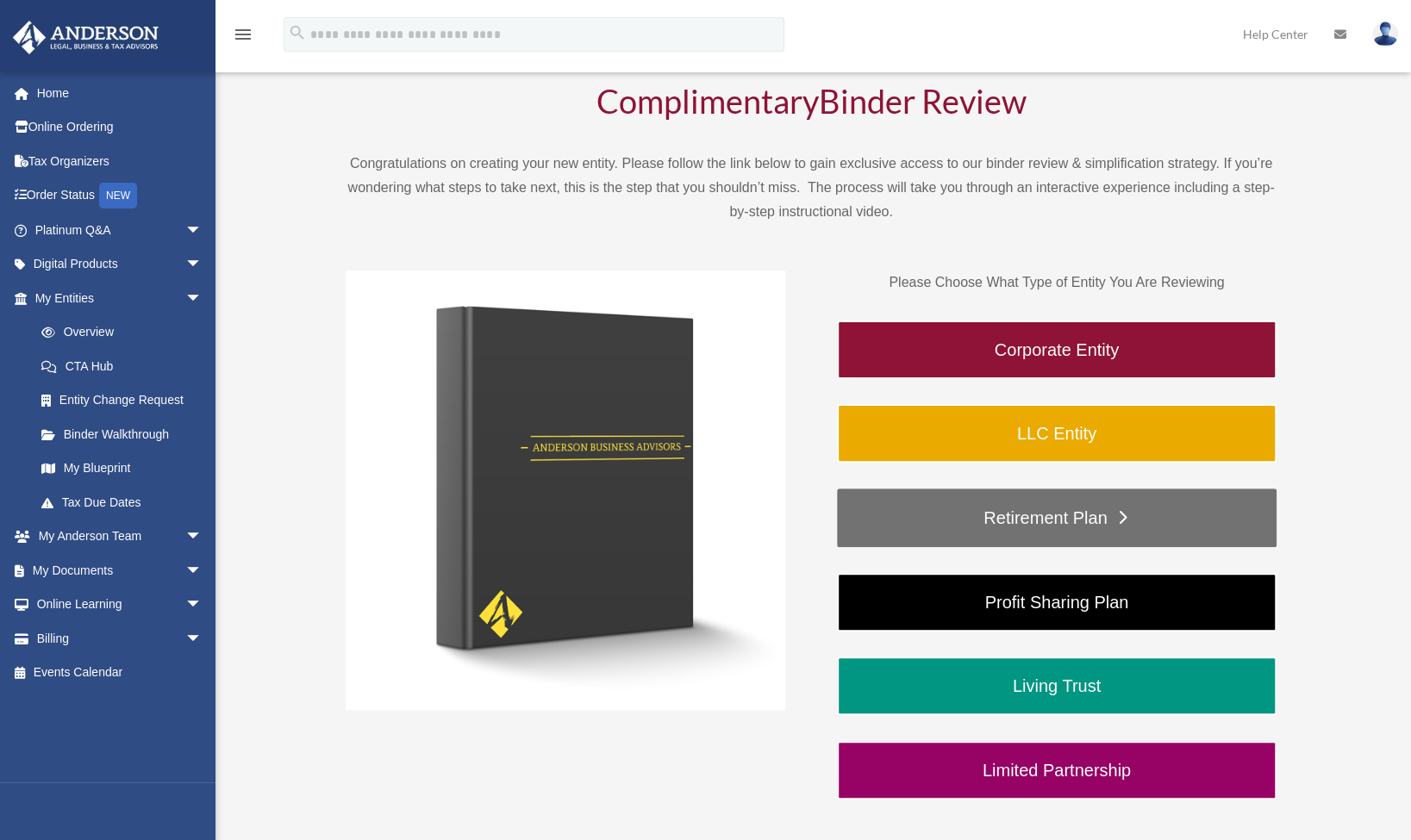
click at [1151, 515] on link "Retirement Plan" at bounding box center [1057, 518] width 440 height 59
click at [1114, 518] on link "Retirement Plan" at bounding box center [1057, 518] width 440 height 59
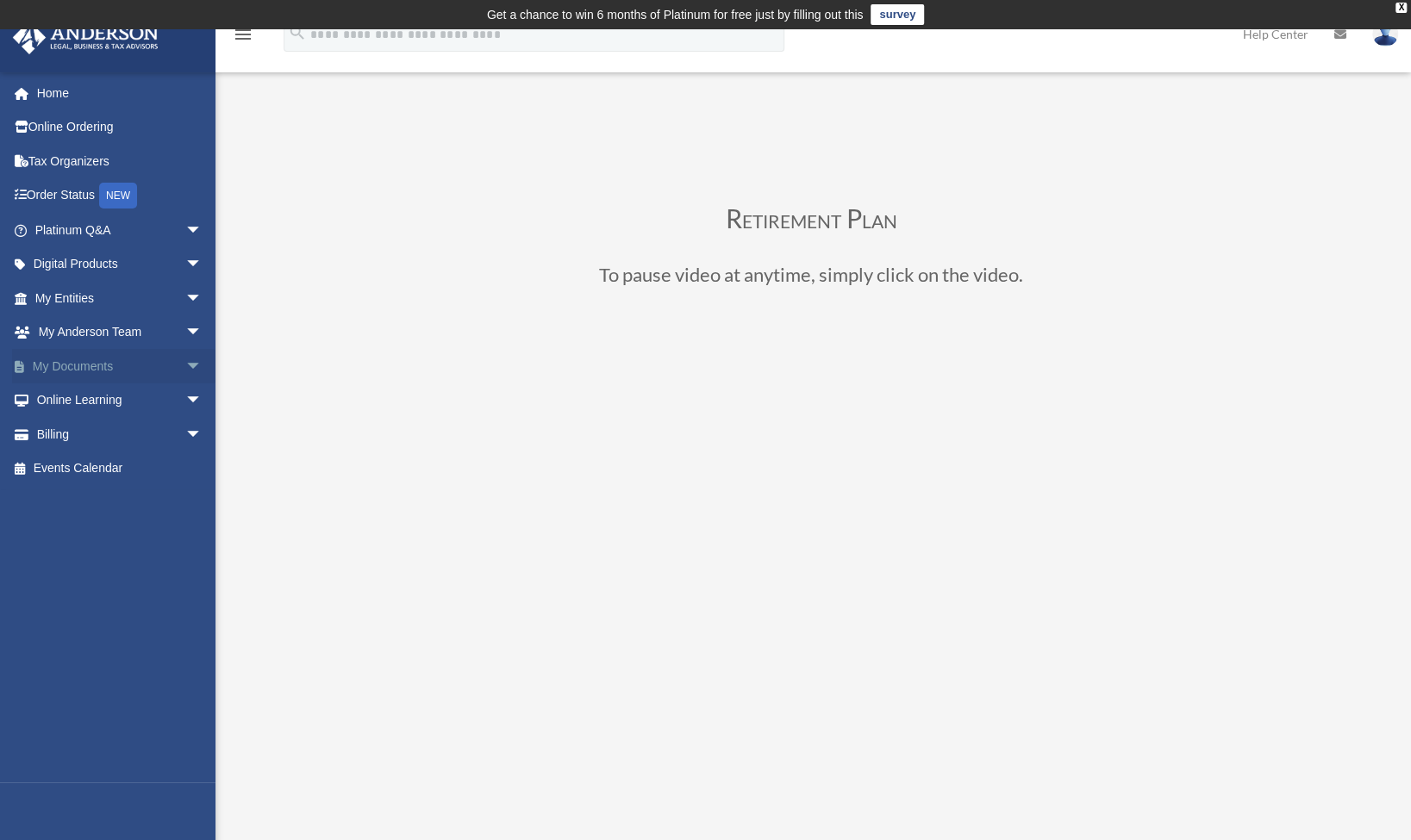
click at [82, 362] on link "My Documents arrow_drop_down" at bounding box center [121, 366] width 216 height 34
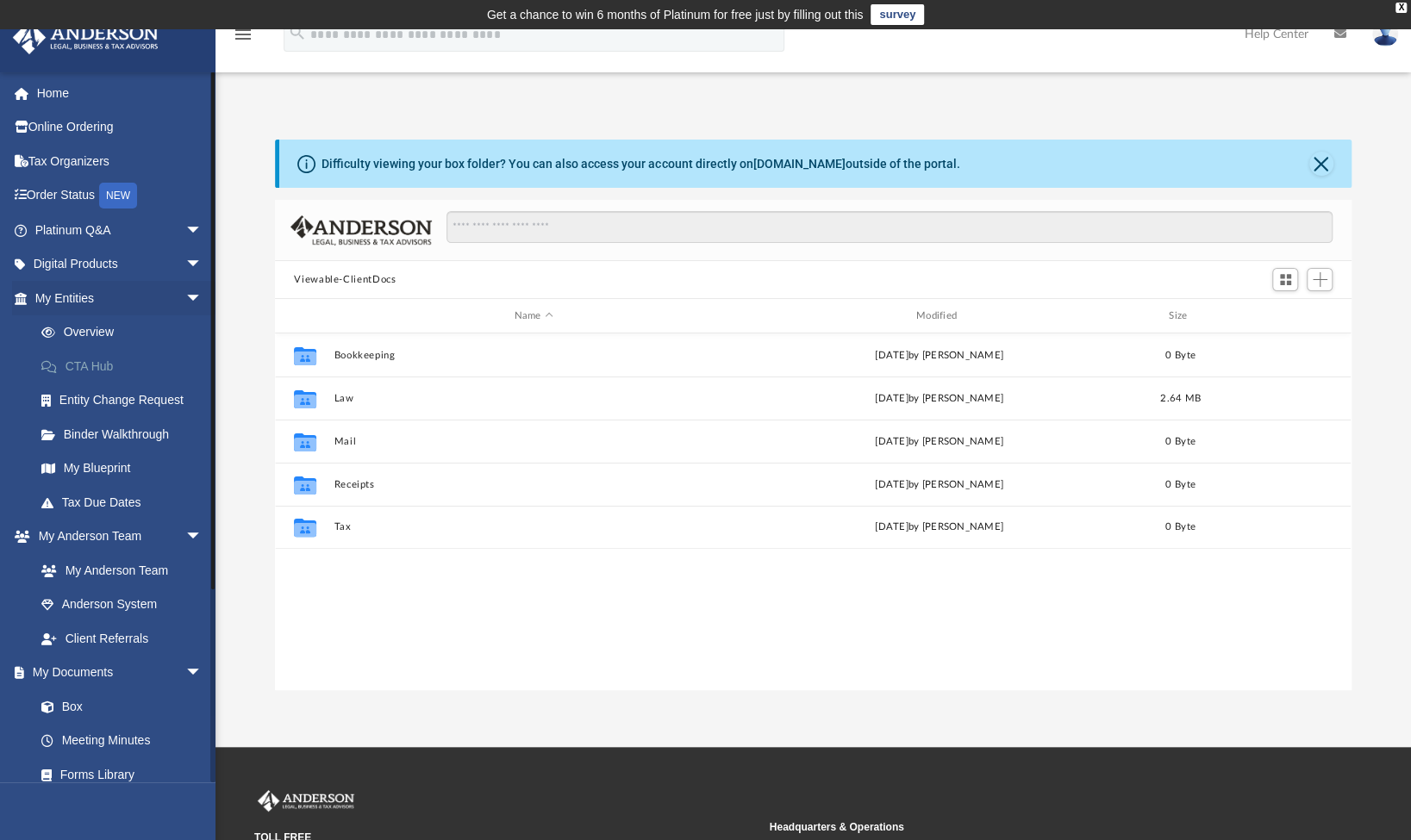
scroll to position [378, 1062]
click at [1317, 280] on span "Add" at bounding box center [1320, 280] width 15 height 15
click at [1282, 340] on li "New Folder" at bounding box center [1295, 340] width 55 height 18
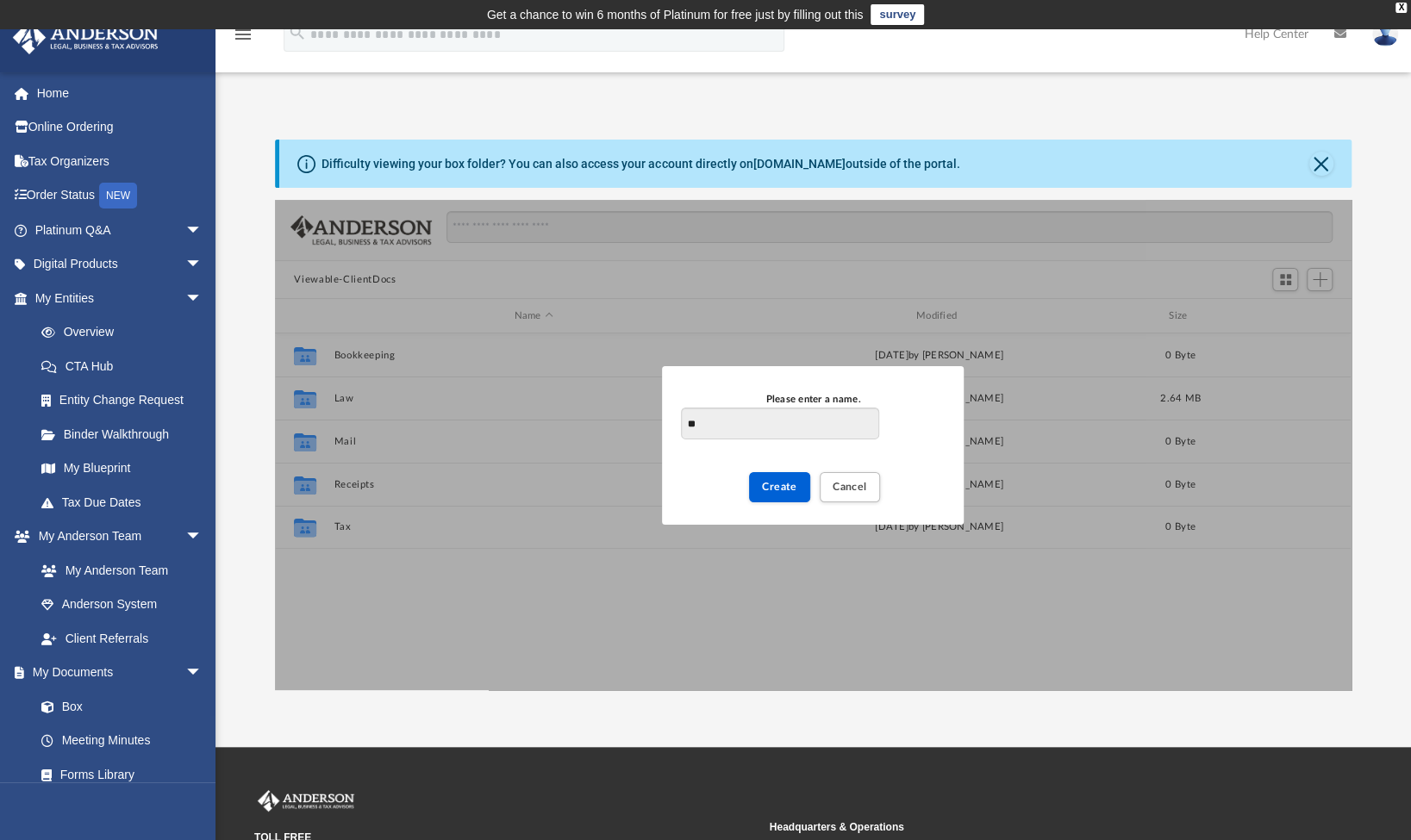
type input "*"
type input "**********"
click at [779, 485] on span "Create" at bounding box center [779, 487] width 35 height 11
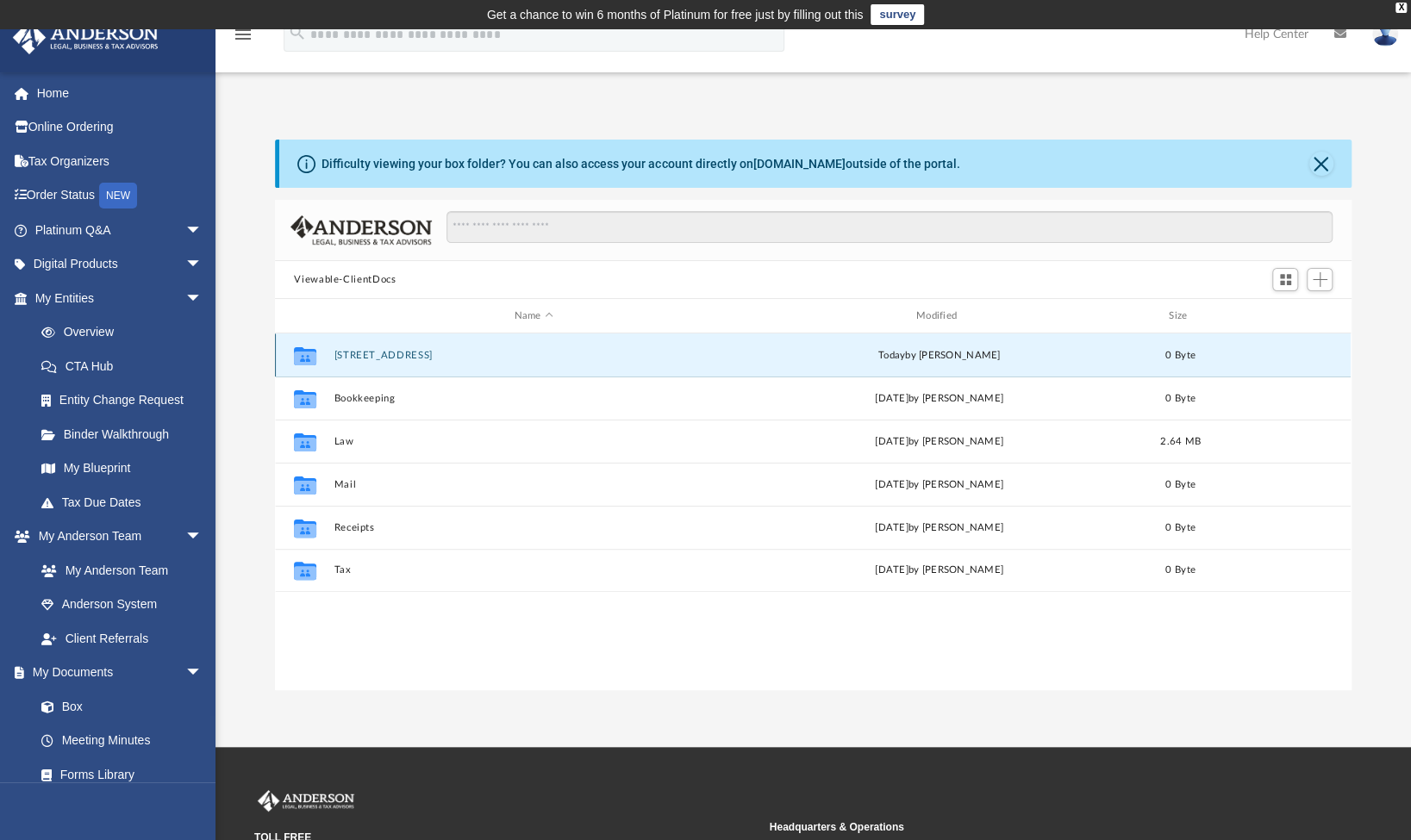
click at [334, 350] on button "[STREET_ADDRESS]" at bounding box center [533, 355] width 398 height 11
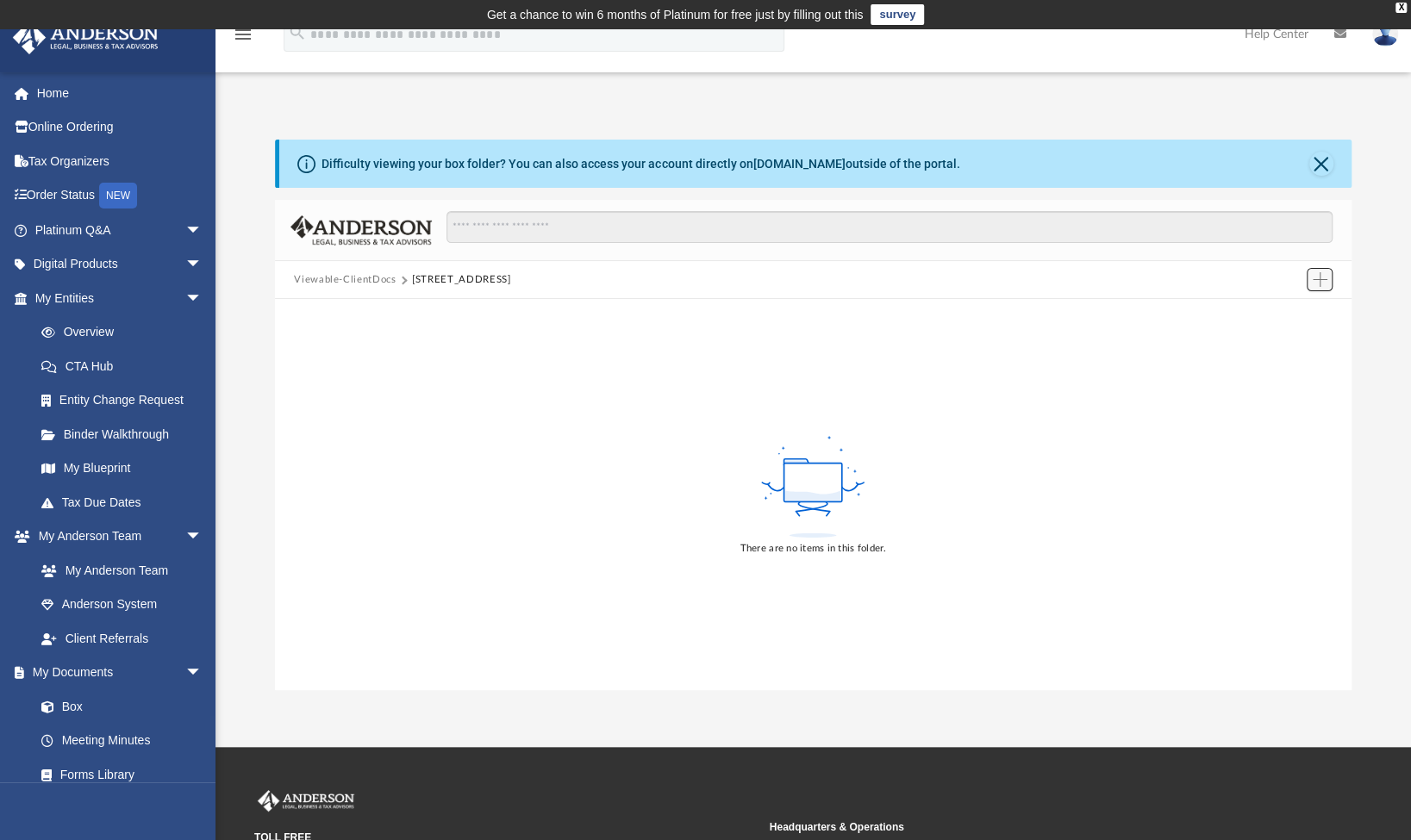
click at [1315, 282] on span "Add" at bounding box center [1320, 280] width 15 height 15
click at [1275, 318] on li "Upload" at bounding box center [1295, 314] width 55 height 18
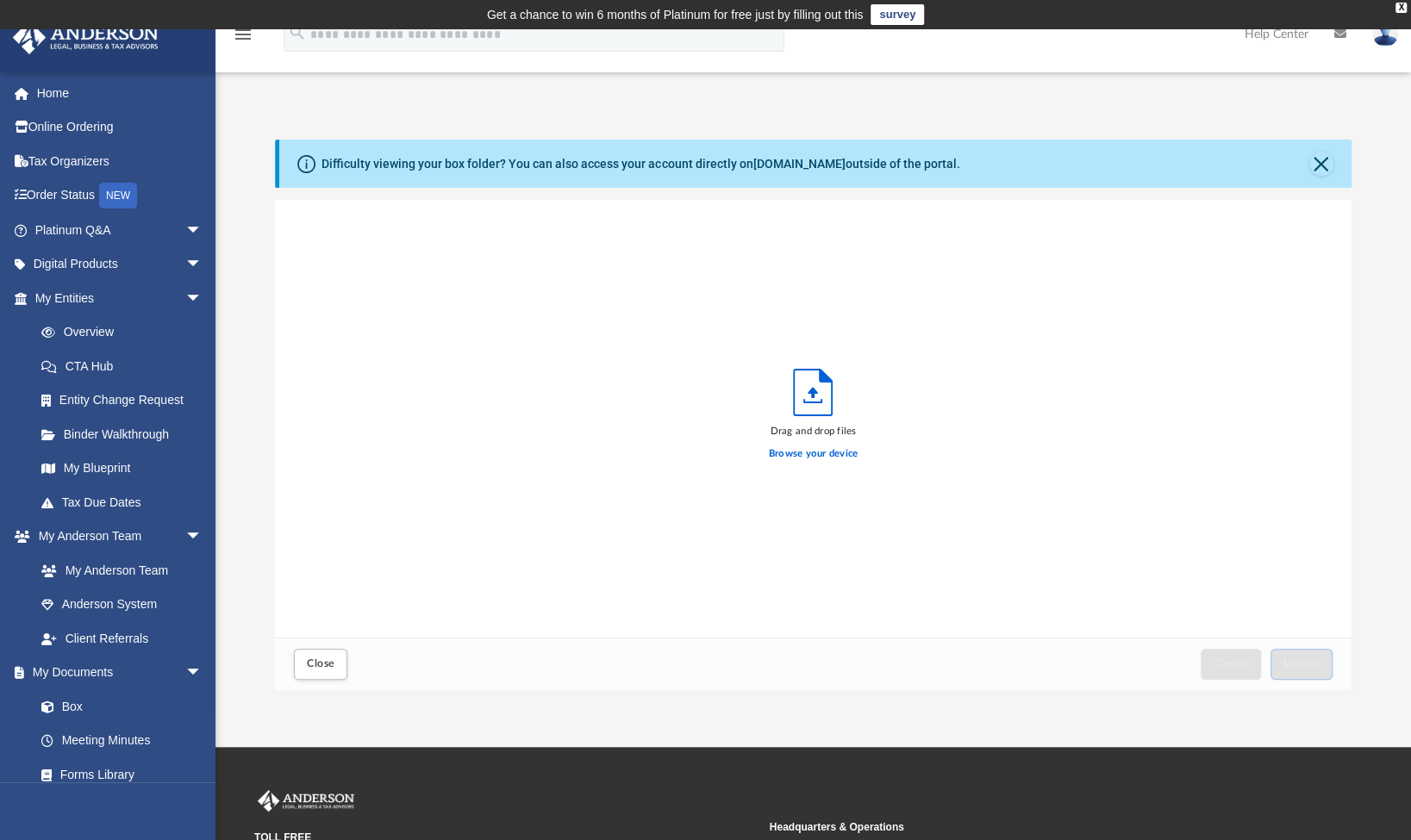
scroll to position [424, 1062]
click at [1275, 318] on div "Drag and drop files Browse your device" at bounding box center [813, 419] width 1076 height 438
click at [811, 457] on label "Browse your device" at bounding box center [814, 455] width 90 height 16
click at [0, 0] on input "Browse your device" at bounding box center [0, 0] width 0 height 0
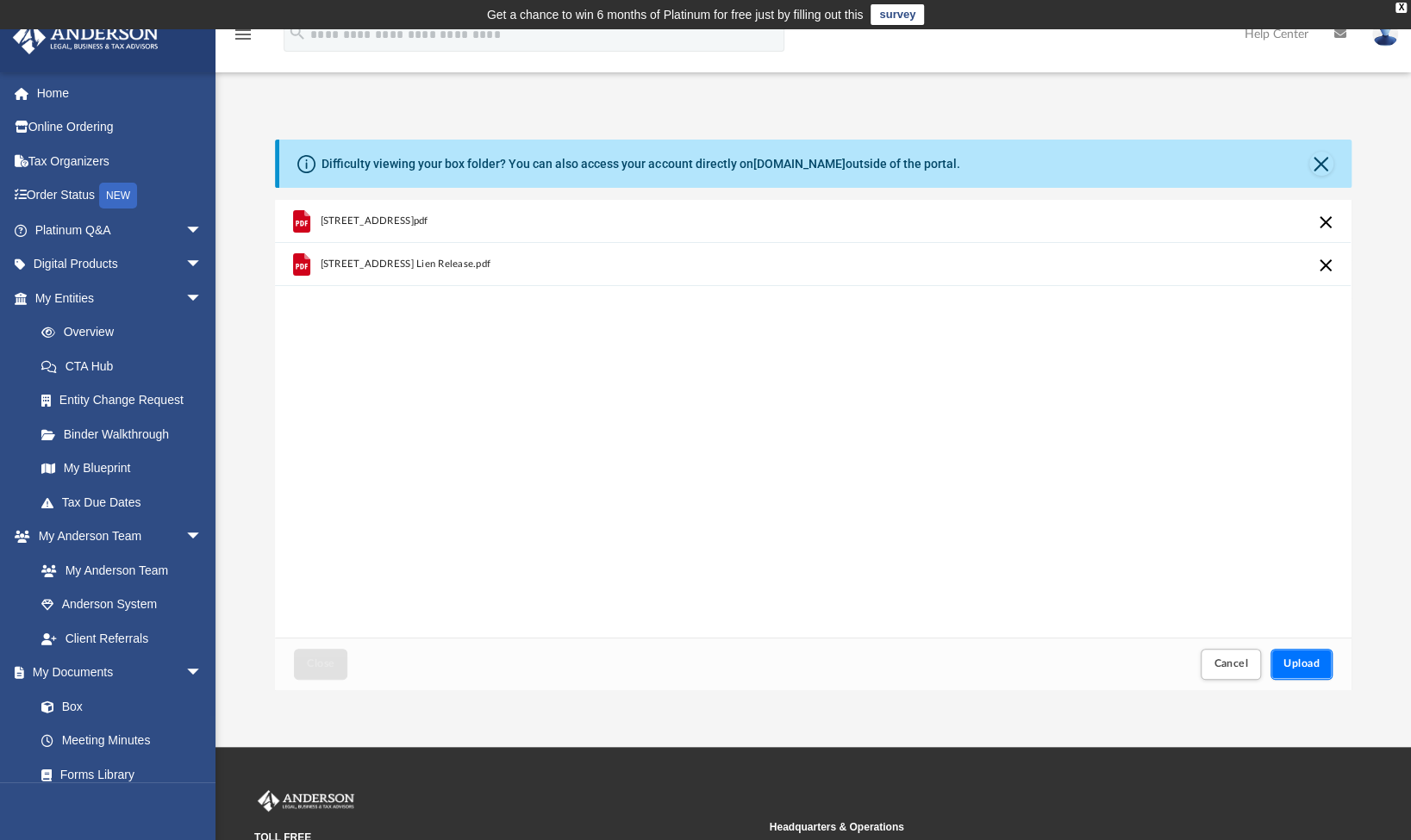
click at [1300, 659] on span "Upload" at bounding box center [1301, 664] width 36 height 11
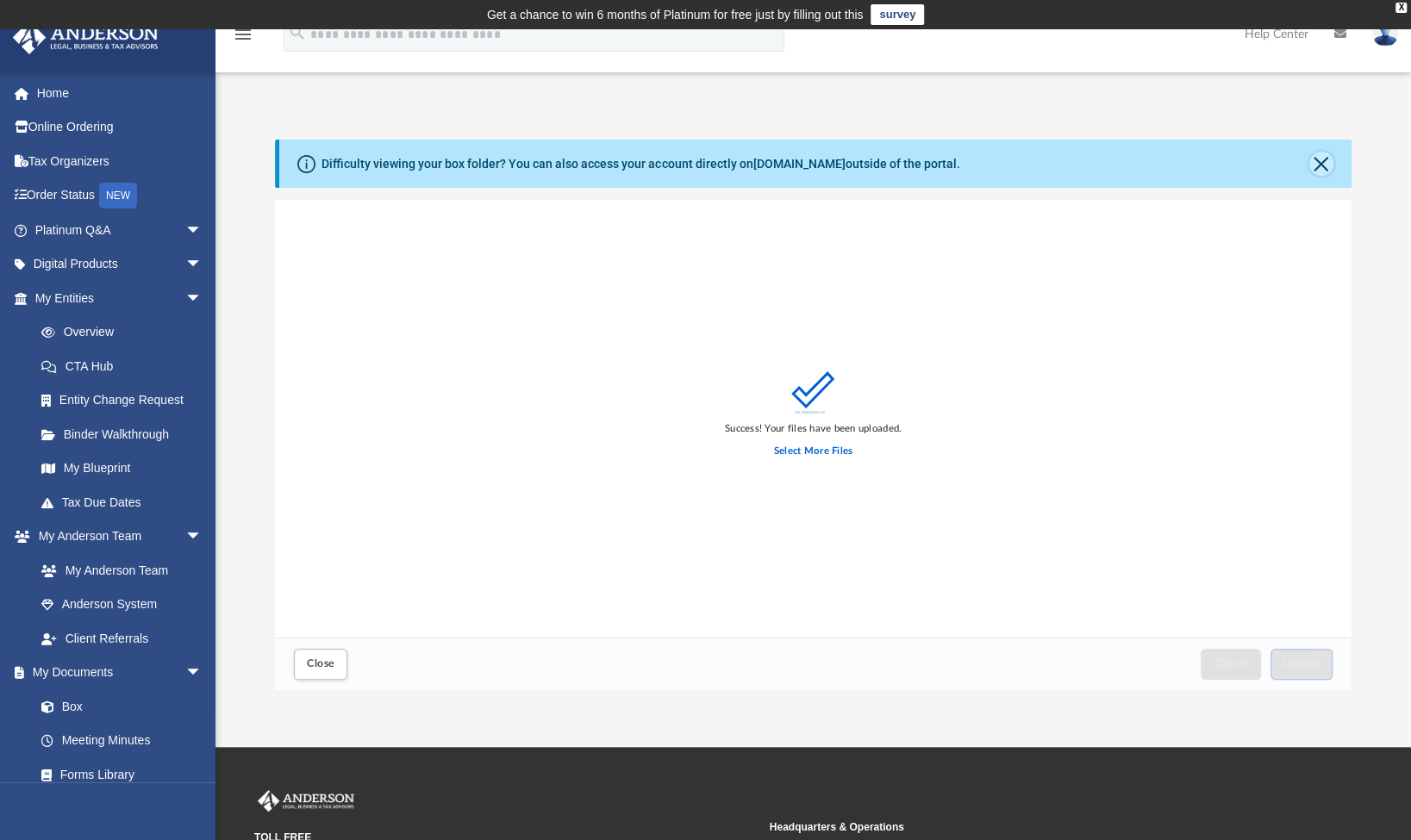
click at [1318, 158] on button "Close" at bounding box center [1321, 163] width 24 height 24
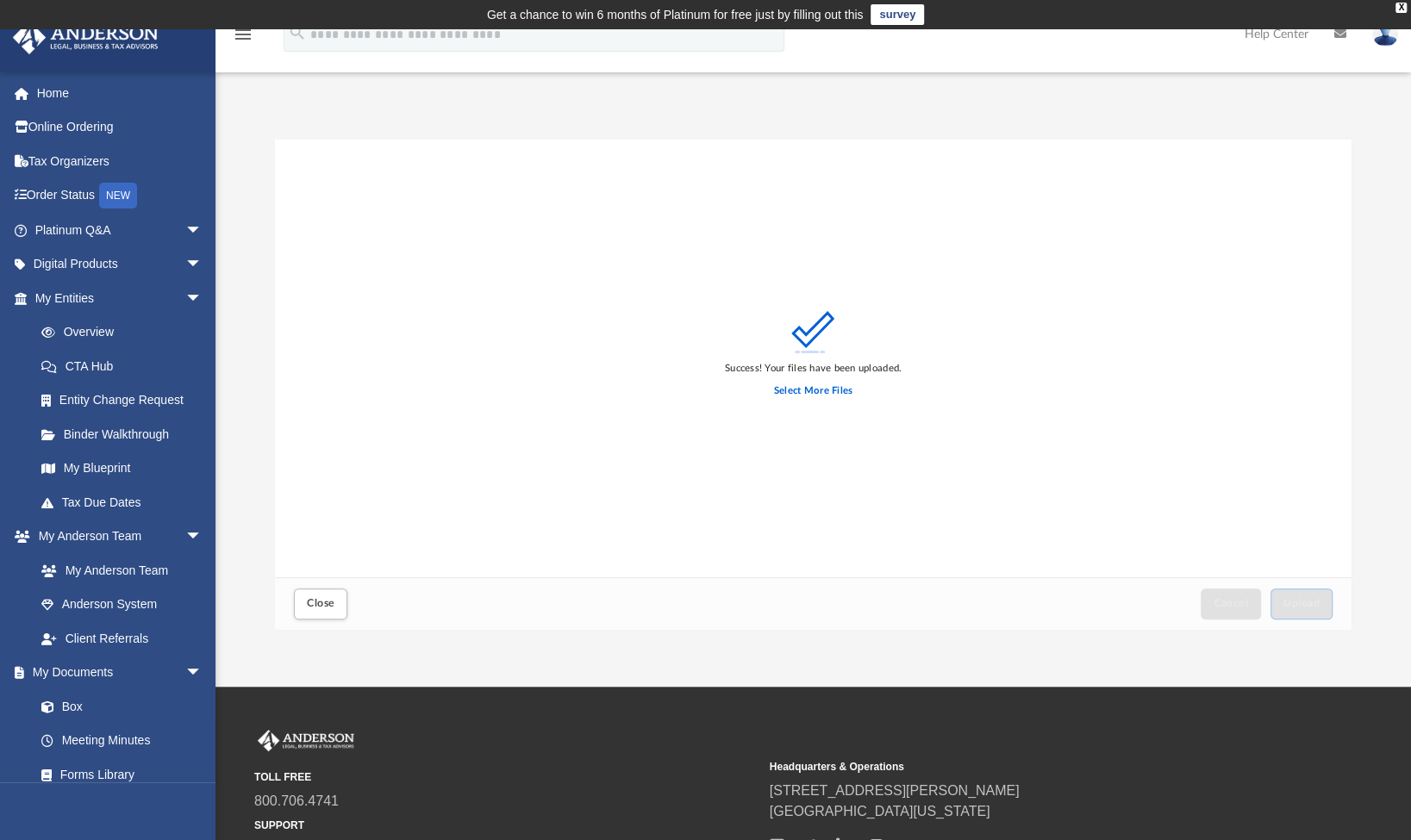
click at [180, 798] on div "[EMAIL_ADDRESS][DOMAIN_NAME] Sign Out [EMAIL_ADDRESS][DOMAIN_NAME] Home Online …" at bounding box center [107, 491] width 216 height 840
click at [96, 772] on link "Forms Library" at bounding box center [126, 774] width 204 height 34
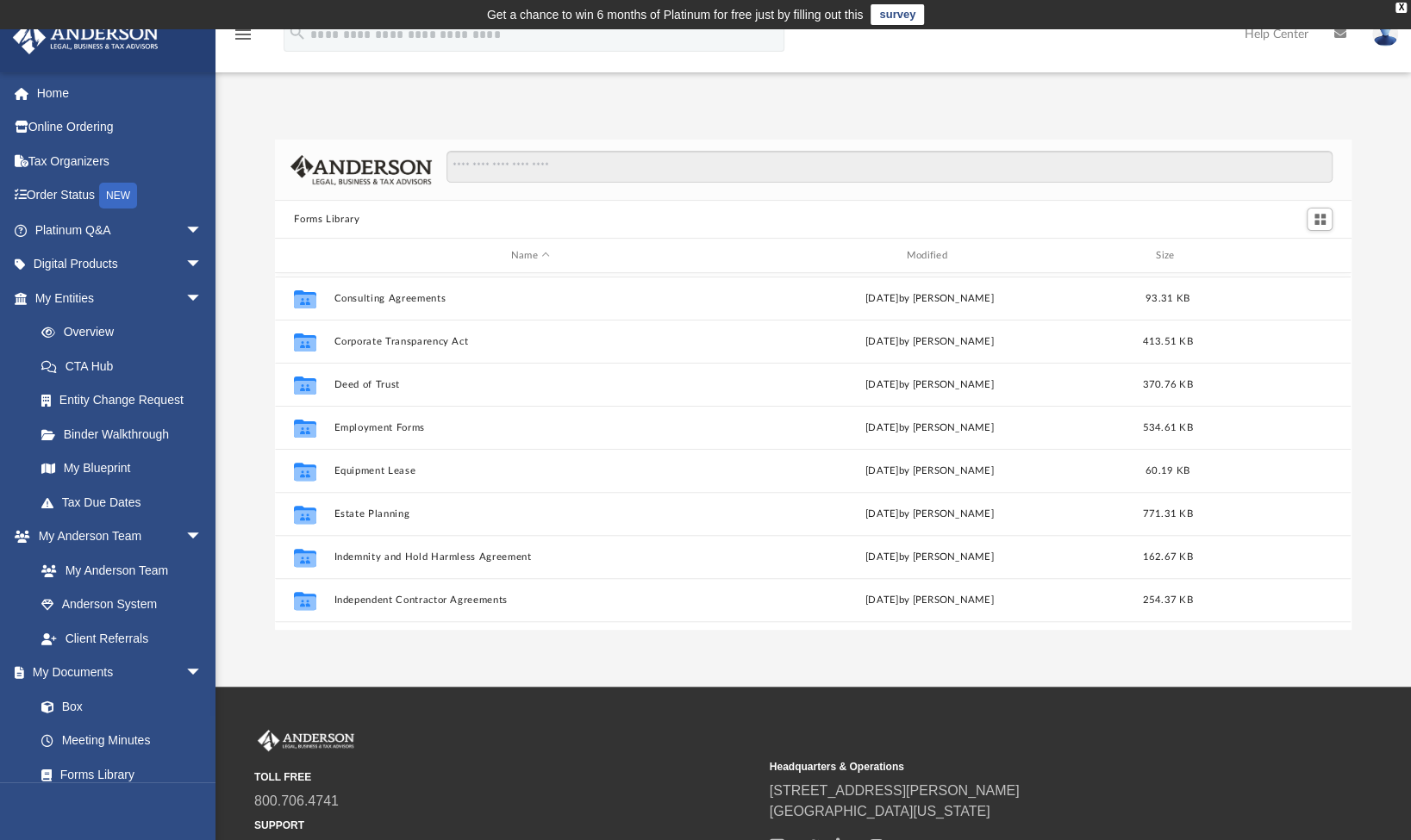
scroll to position [343, 0]
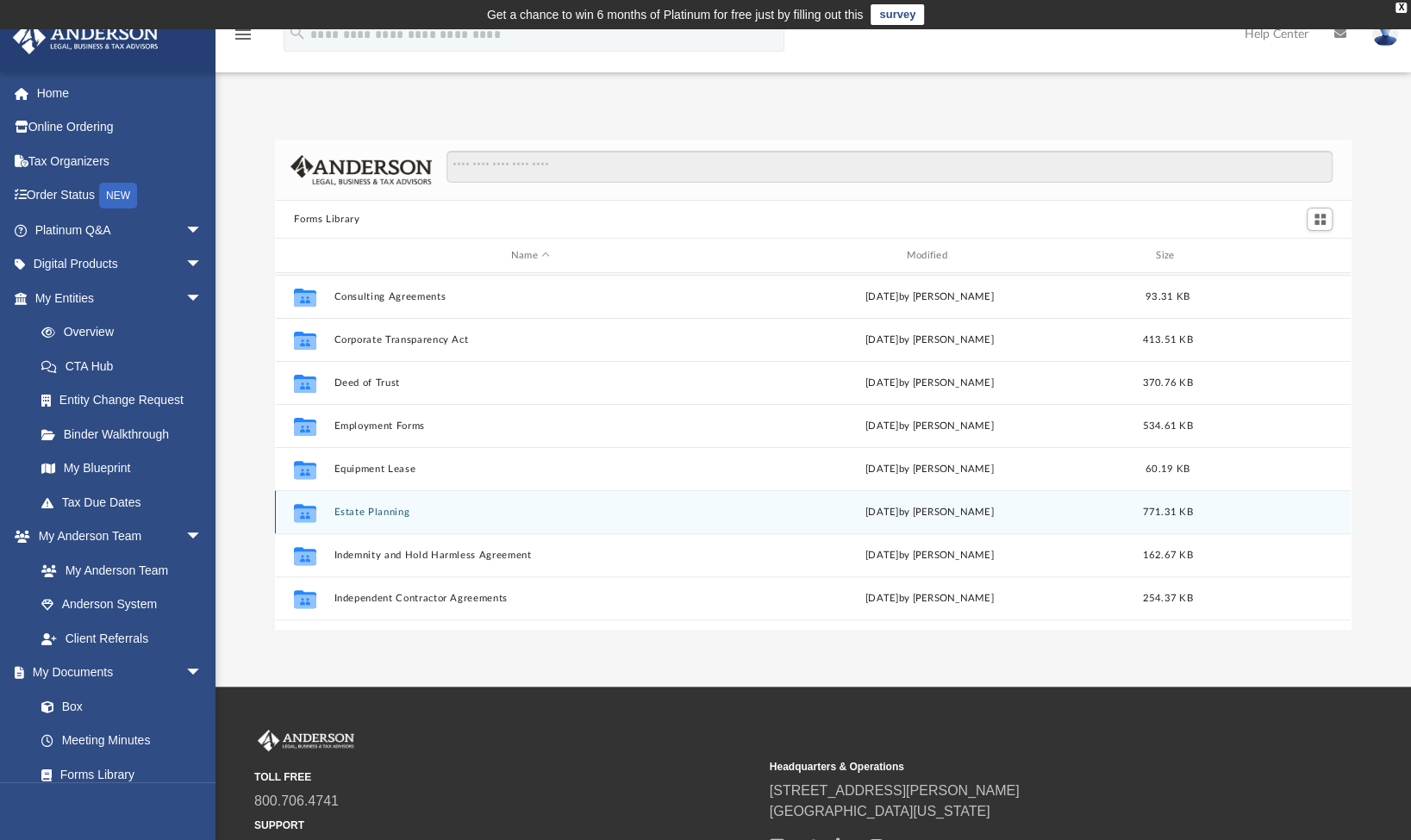
click at [849, 505] on div "[DATE] by [PERSON_NAME]" at bounding box center [930, 513] width 392 height 16
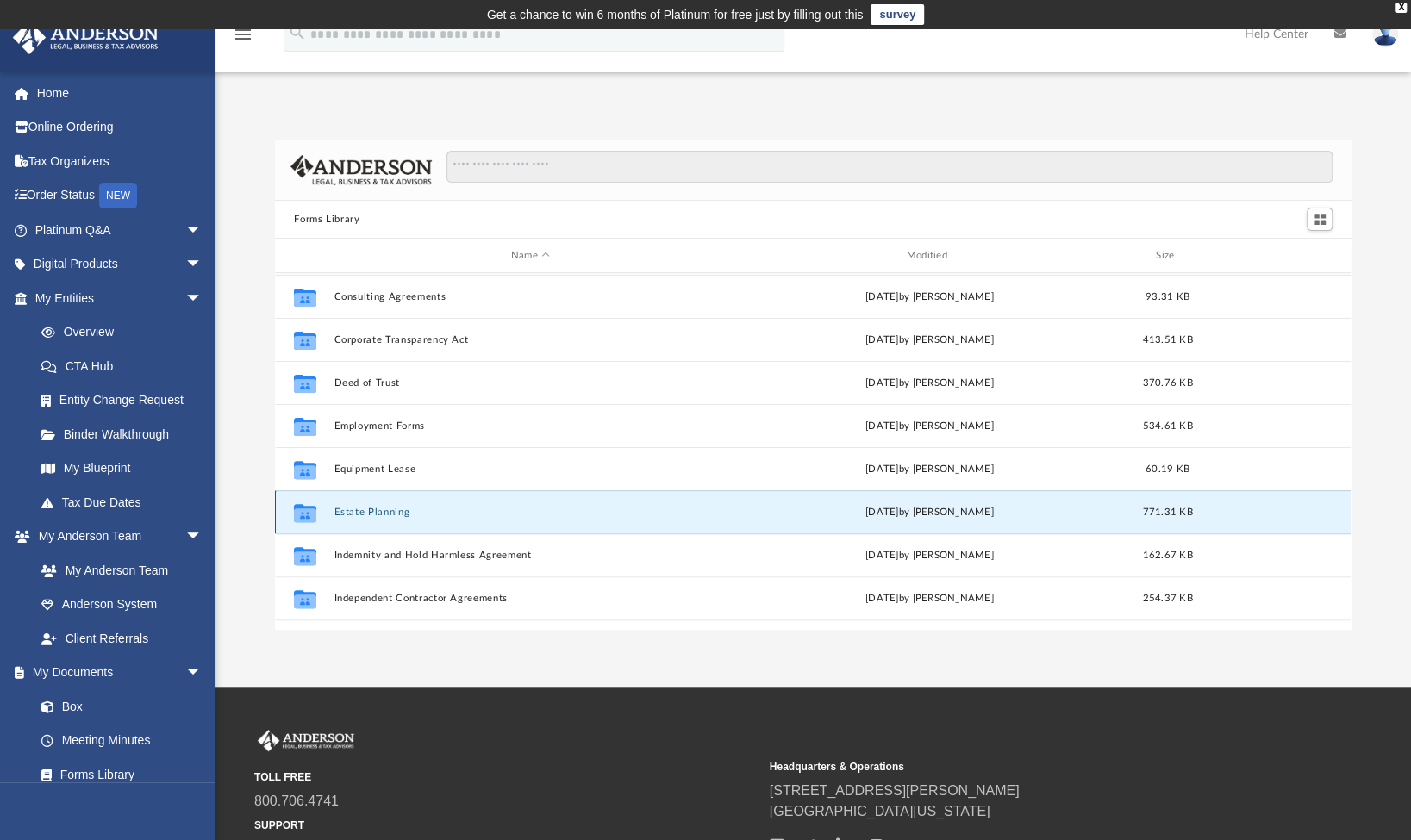
click at [849, 505] on div "[DATE] by [PERSON_NAME]" at bounding box center [930, 513] width 392 height 16
click at [424, 519] on div "Collaborated Folder Estate Planning [DATE] by [PERSON_NAME] 771.31 KB" at bounding box center [813, 512] width 1076 height 43
click at [360, 501] on div "Collaborated Folder Estate Planning [DATE] by [PERSON_NAME] 771.31 KB" at bounding box center [813, 512] width 1076 height 43
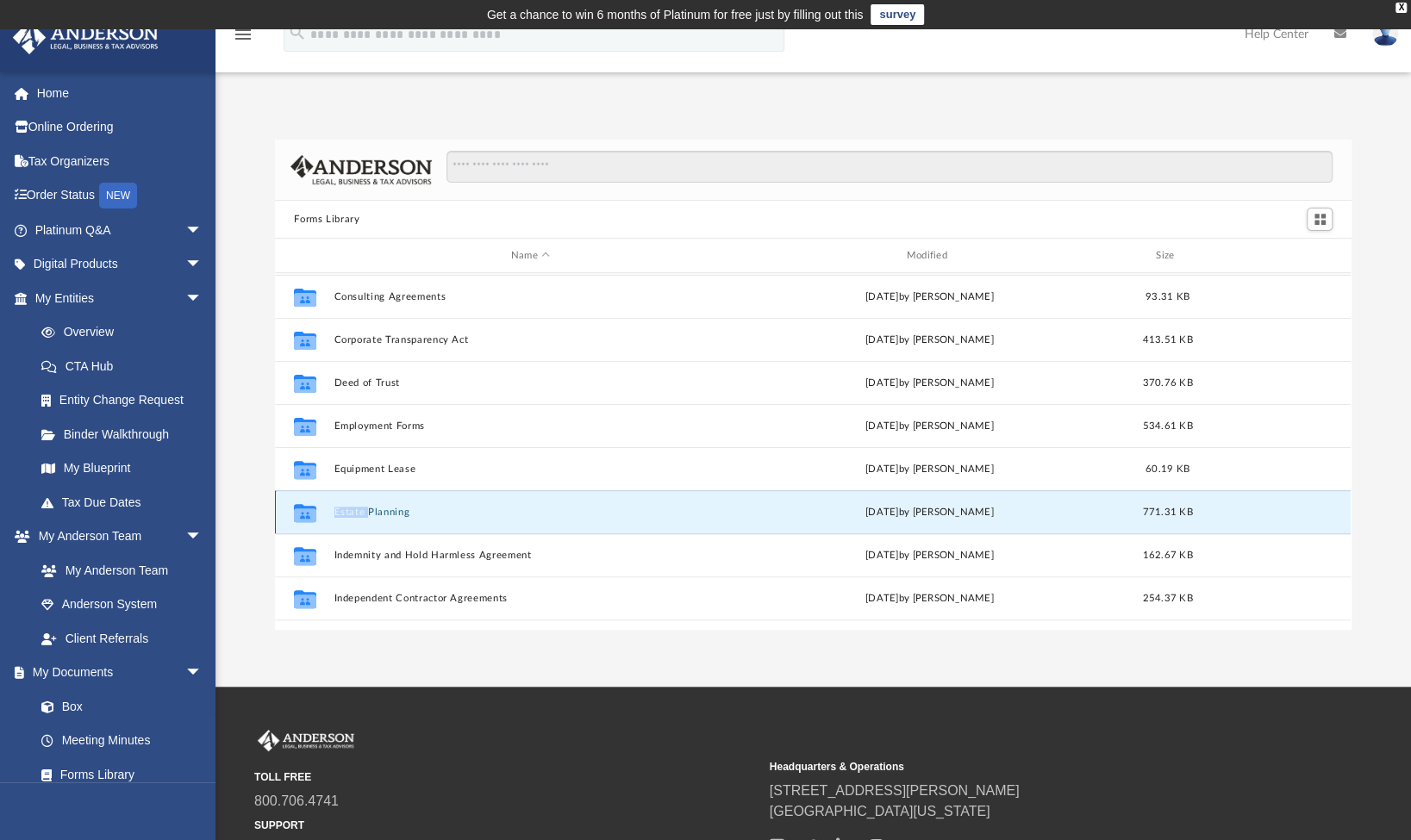
click at [360, 501] on div "Collaborated Folder Estate Planning [DATE] by [PERSON_NAME] 771.31 KB" at bounding box center [813, 512] width 1076 height 43
drag, startPoint x: 360, startPoint y: 501, endPoint x: 303, endPoint y: 512, distance: 58.1
click at [303, 512] on icon "grid" at bounding box center [304, 512] width 22 height 18
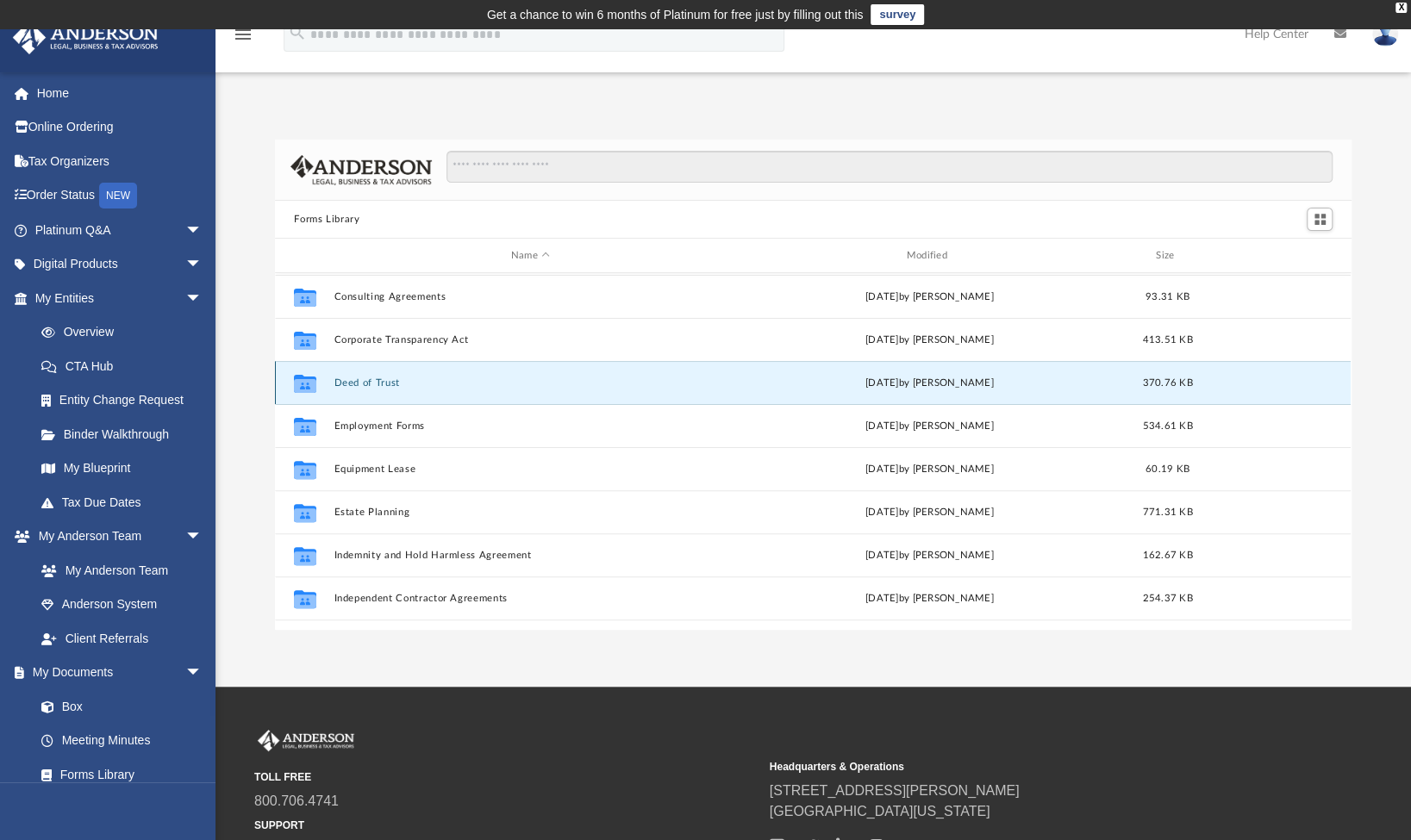
click at [362, 377] on button "Deed of Trust" at bounding box center [530, 383] width 392 height 11
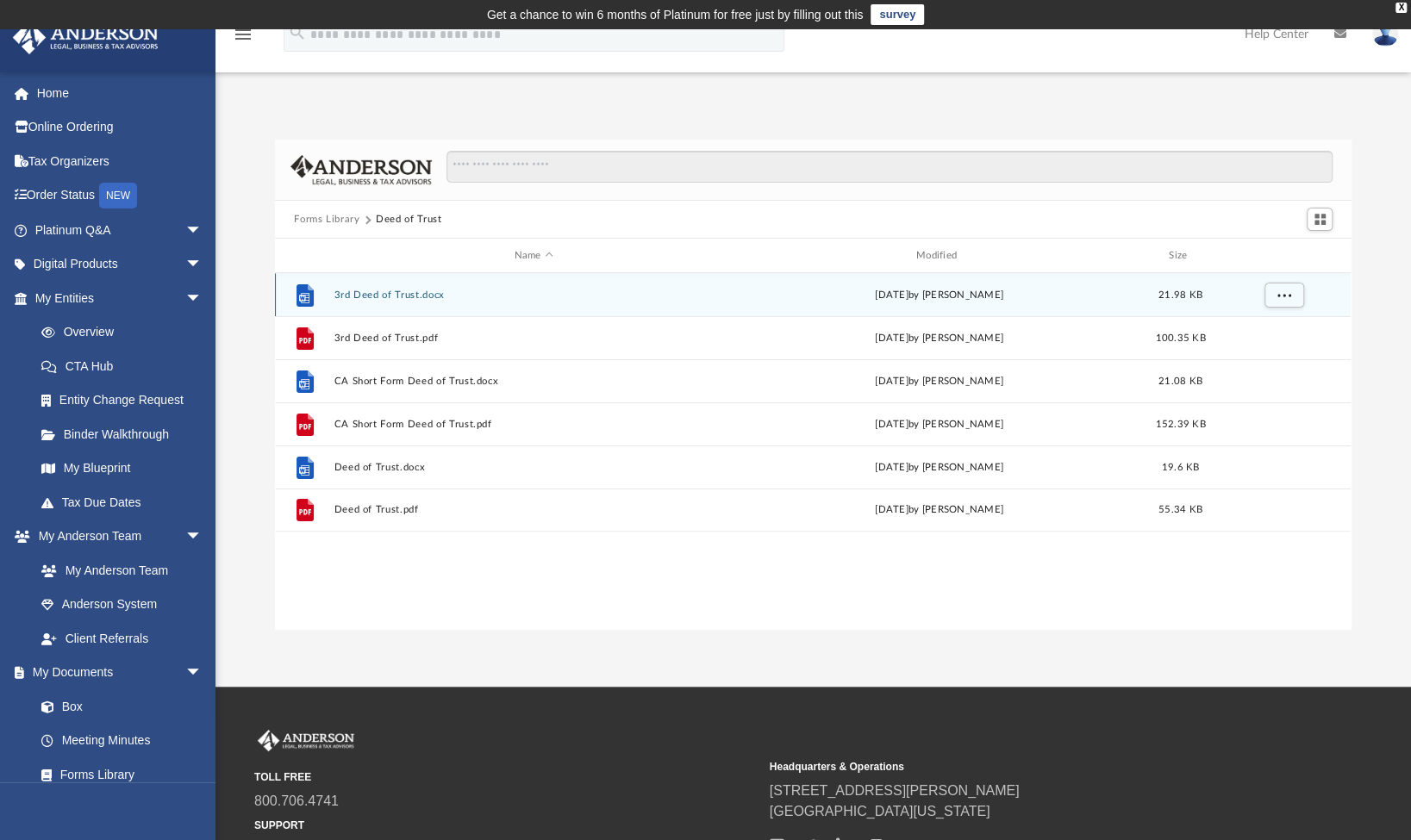
scroll to position [0, 0]
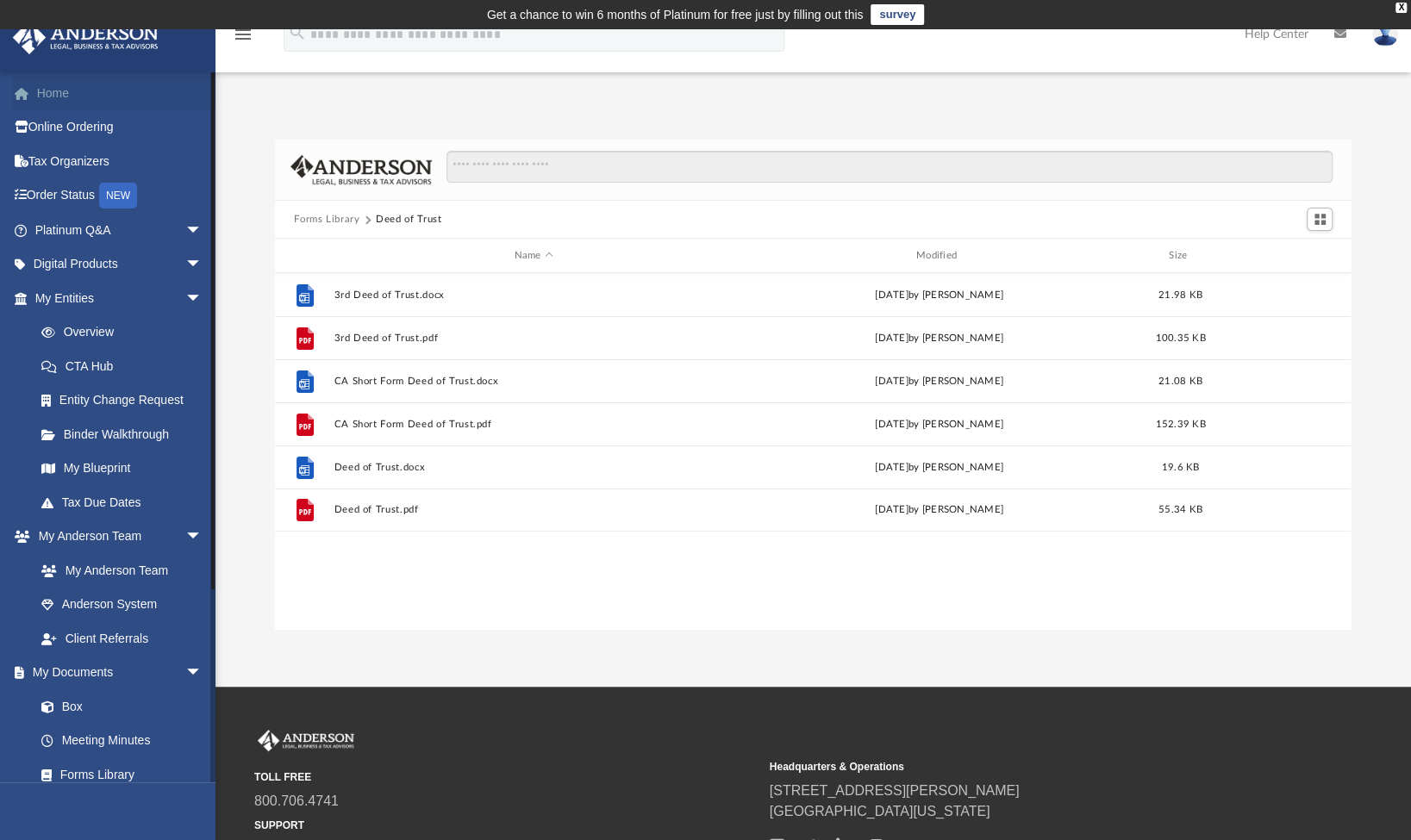
click at [56, 90] on link "Home" at bounding box center [121, 92] width 216 height 34
